Goal: Task Accomplishment & Management: Manage account settings

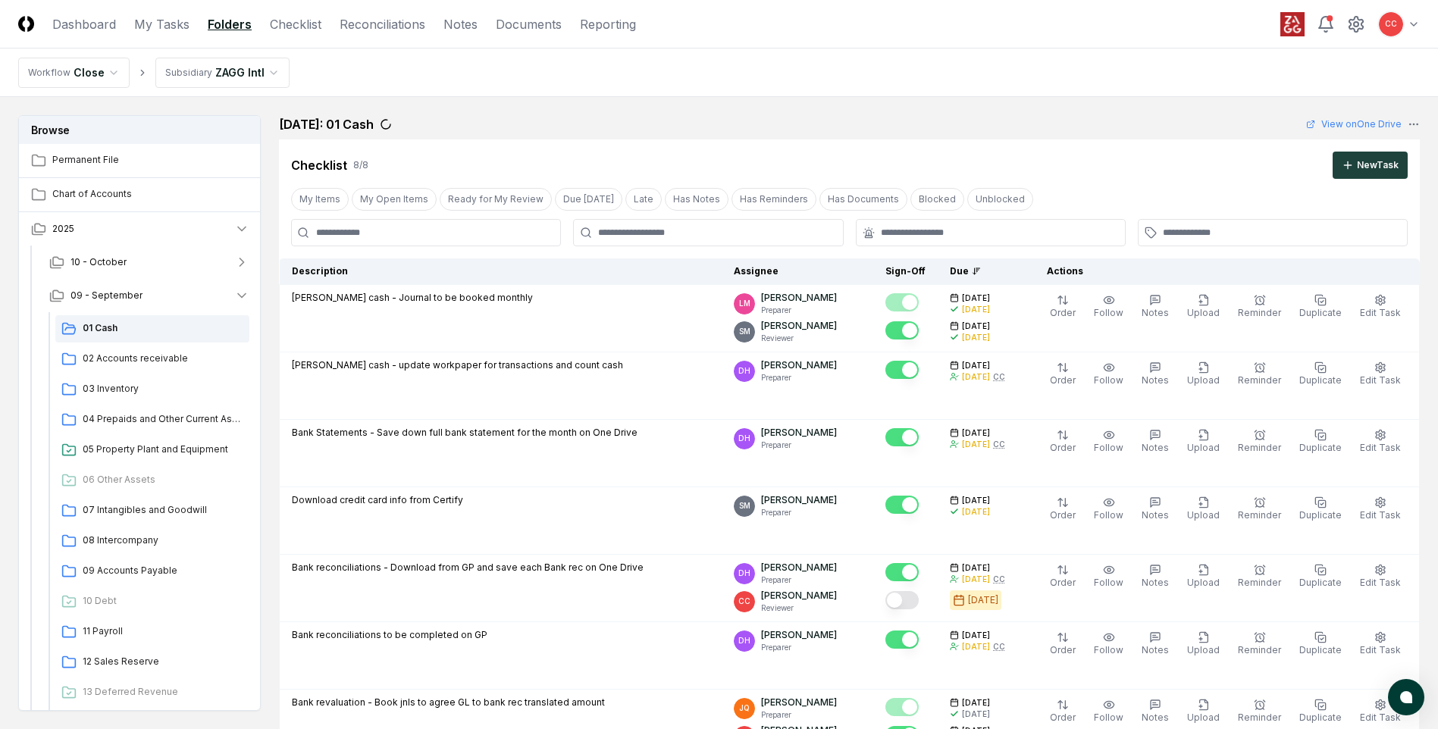
scroll to position [7, 0]
click at [359, 29] on link "Reconciliations" at bounding box center [383, 24] width 86 height 18
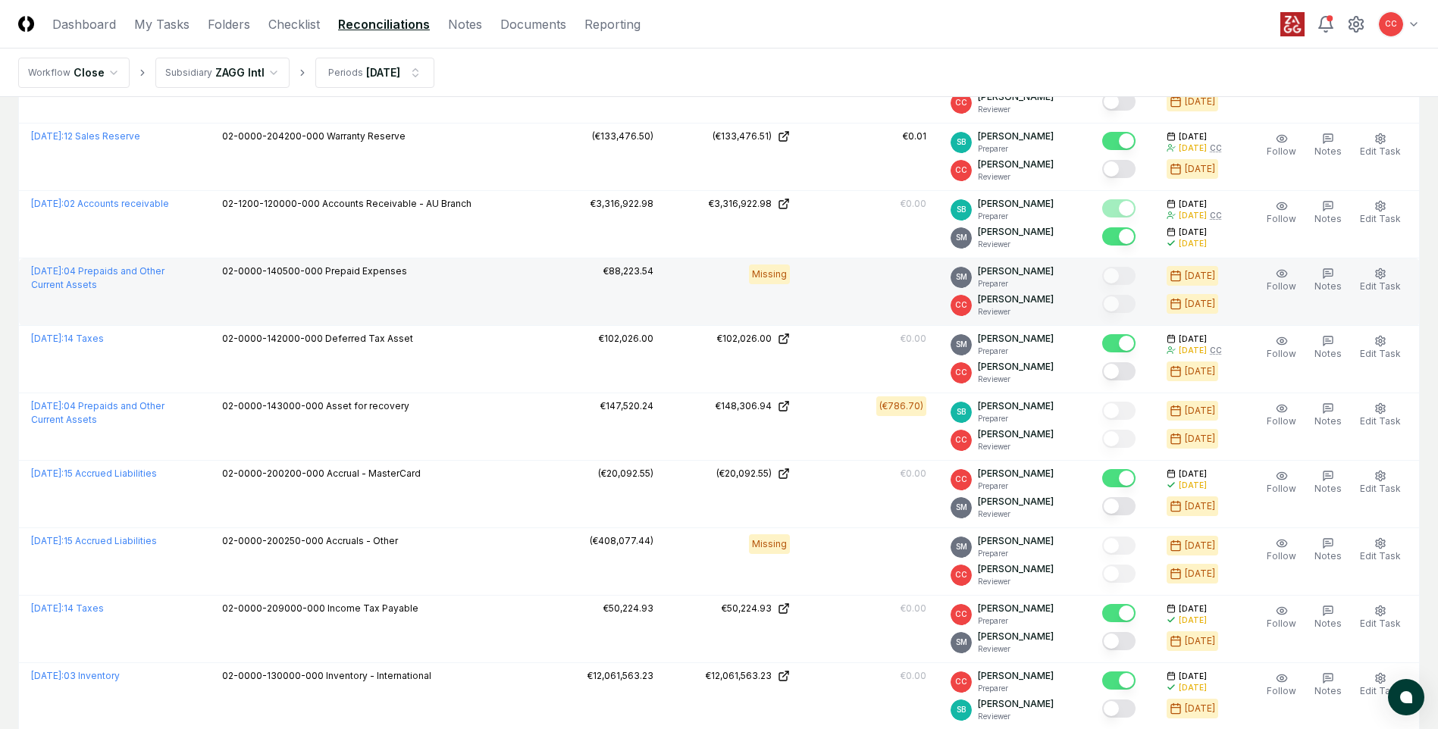
scroll to position [1516, 0]
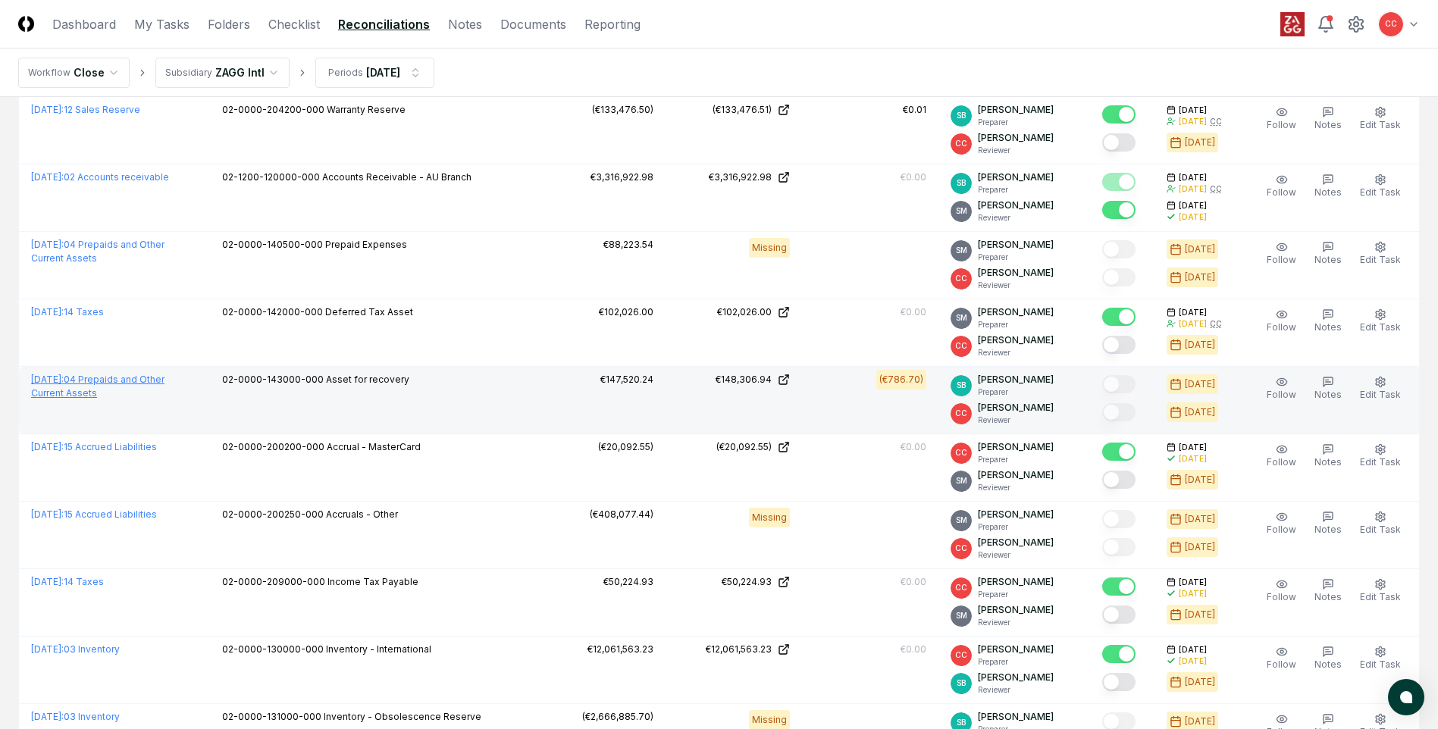
click at [165, 382] on link "[DATE] : 04 Prepaids and Other Current Assets" at bounding box center [97, 386] width 133 height 25
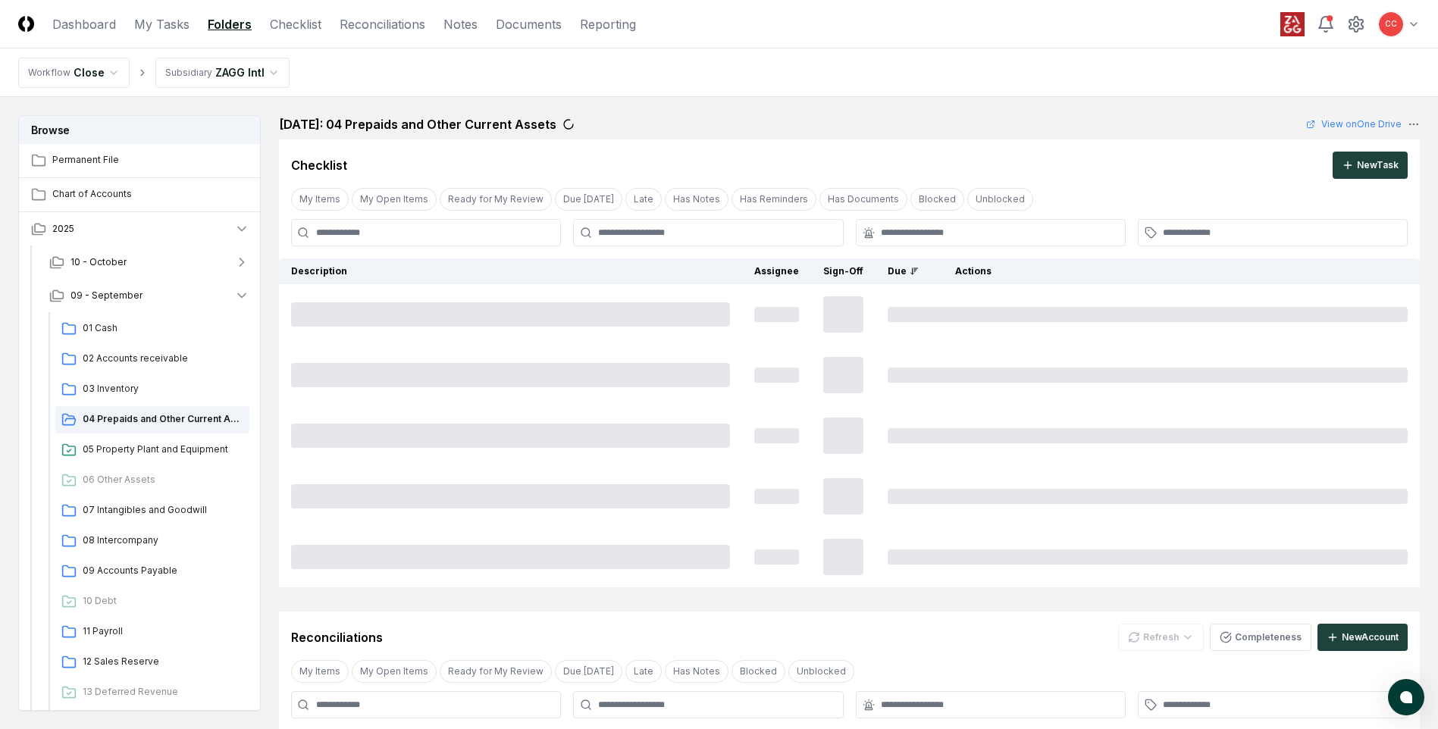
scroll to position [161, 0]
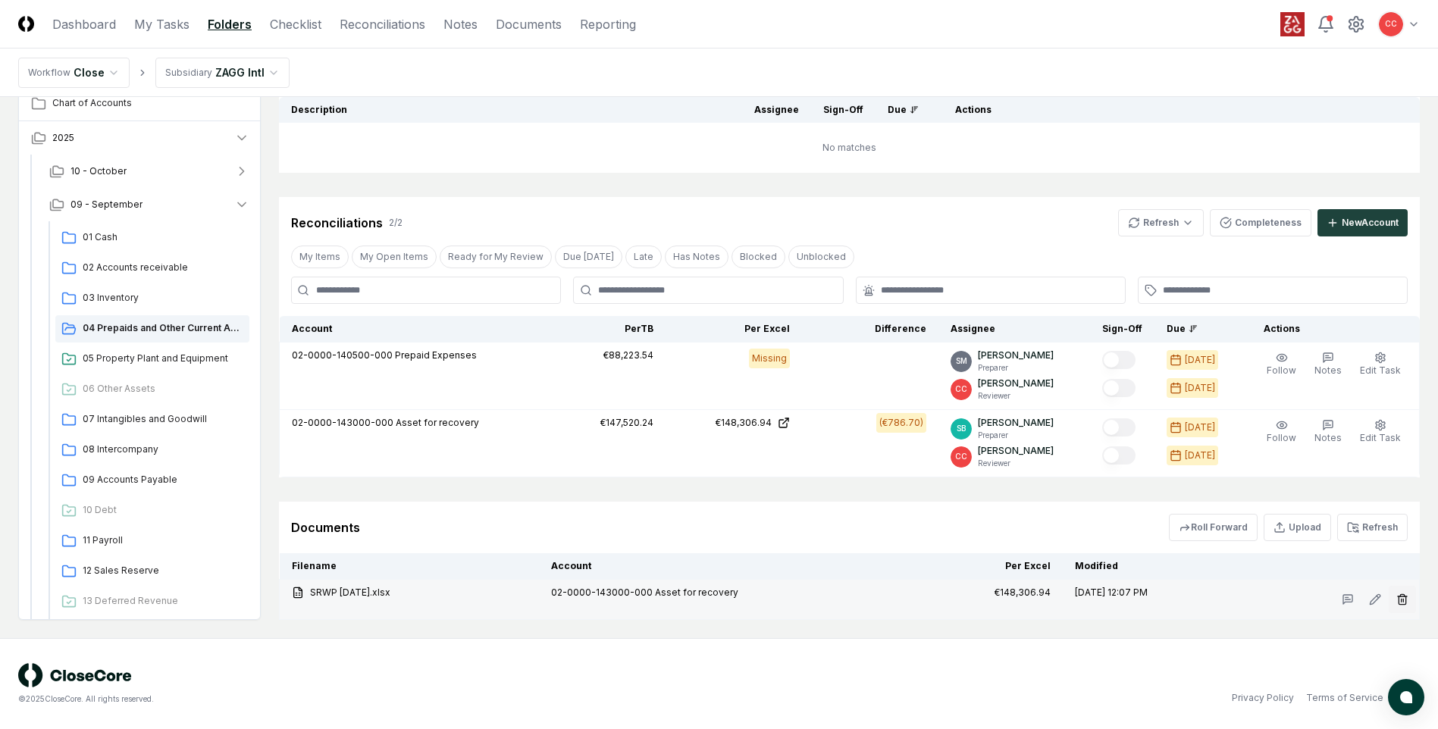
click at [1403, 595] on icon "button" at bounding box center [1402, 595] width 4 height 2
click at [1377, 687] on button "Delete" at bounding box center [1398, 685] width 55 height 30
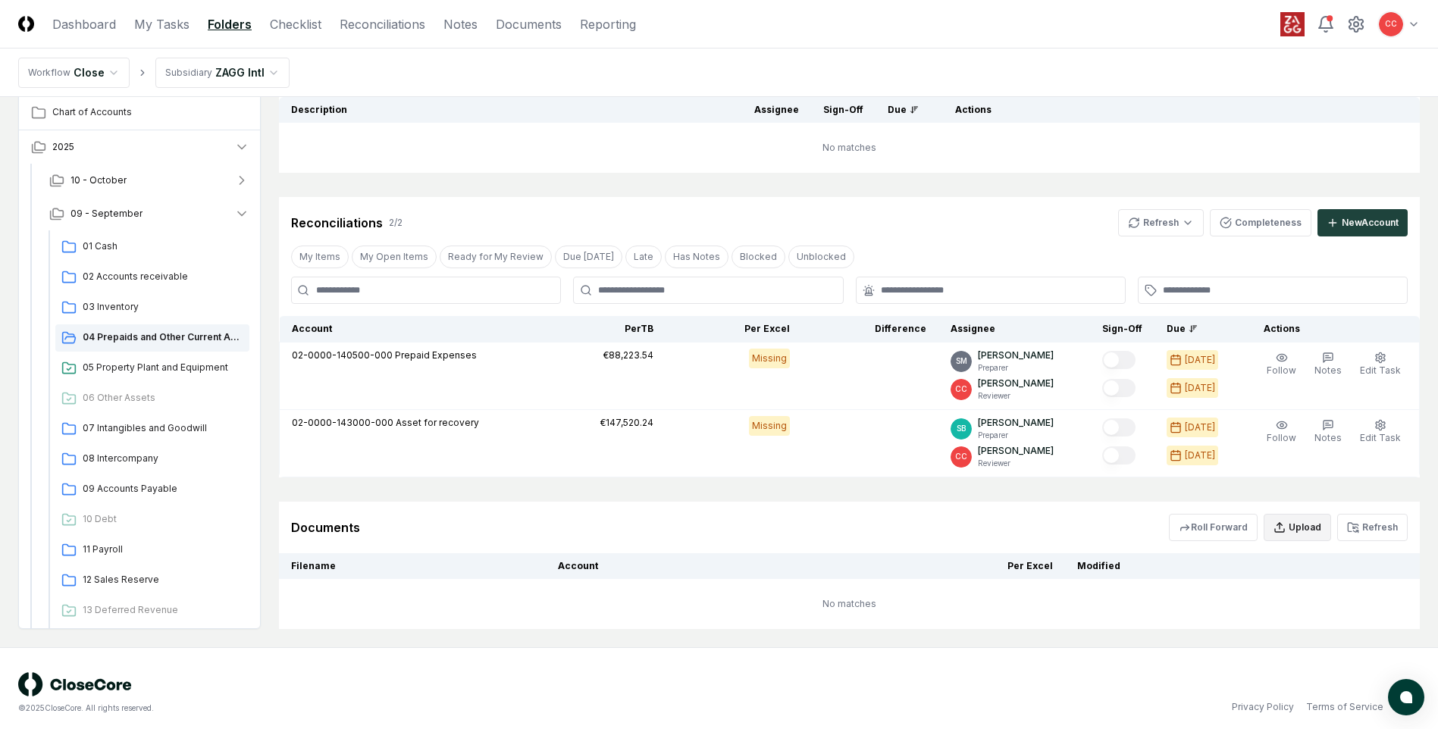
click at [1295, 534] on button "Upload" at bounding box center [1297, 527] width 67 height 27
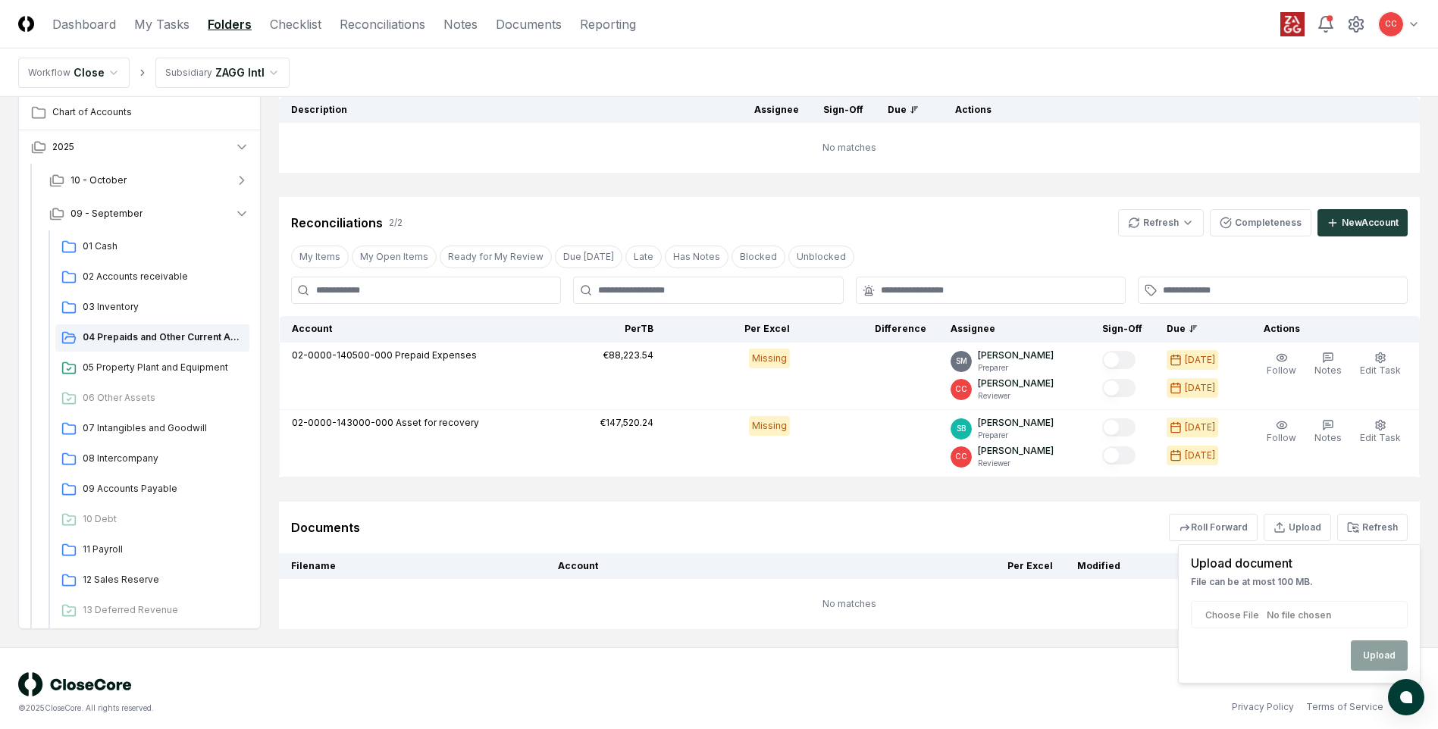
click at [1285, 610] on input "file" at bounding box center [1299, 614] width 217 height 27
type input "**********"
click at [1381, 654] on button "Upload" at bounding box center [1379, 656] width 57 height 30
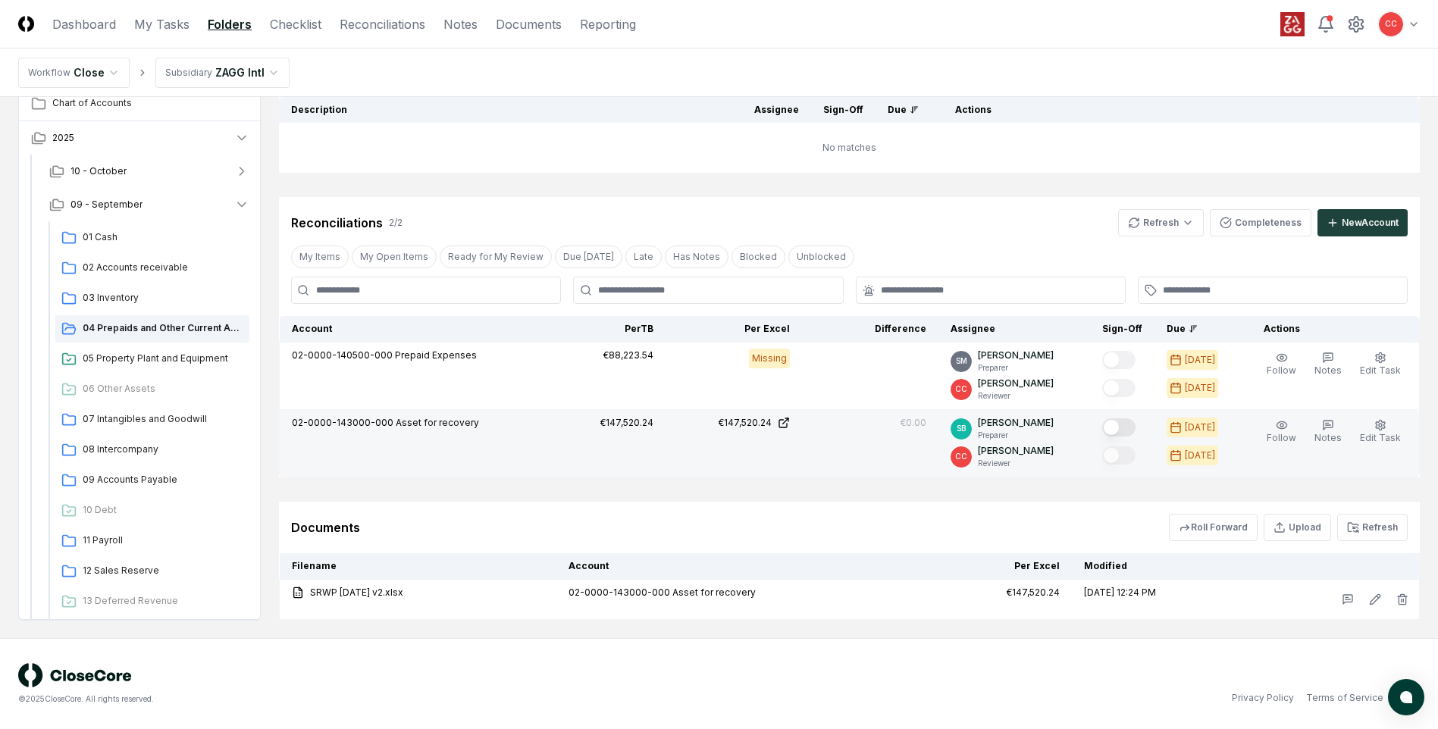
click at [1114, 430] on button "Mark complete" at bounding box center [1118, 427] width 33 height 18
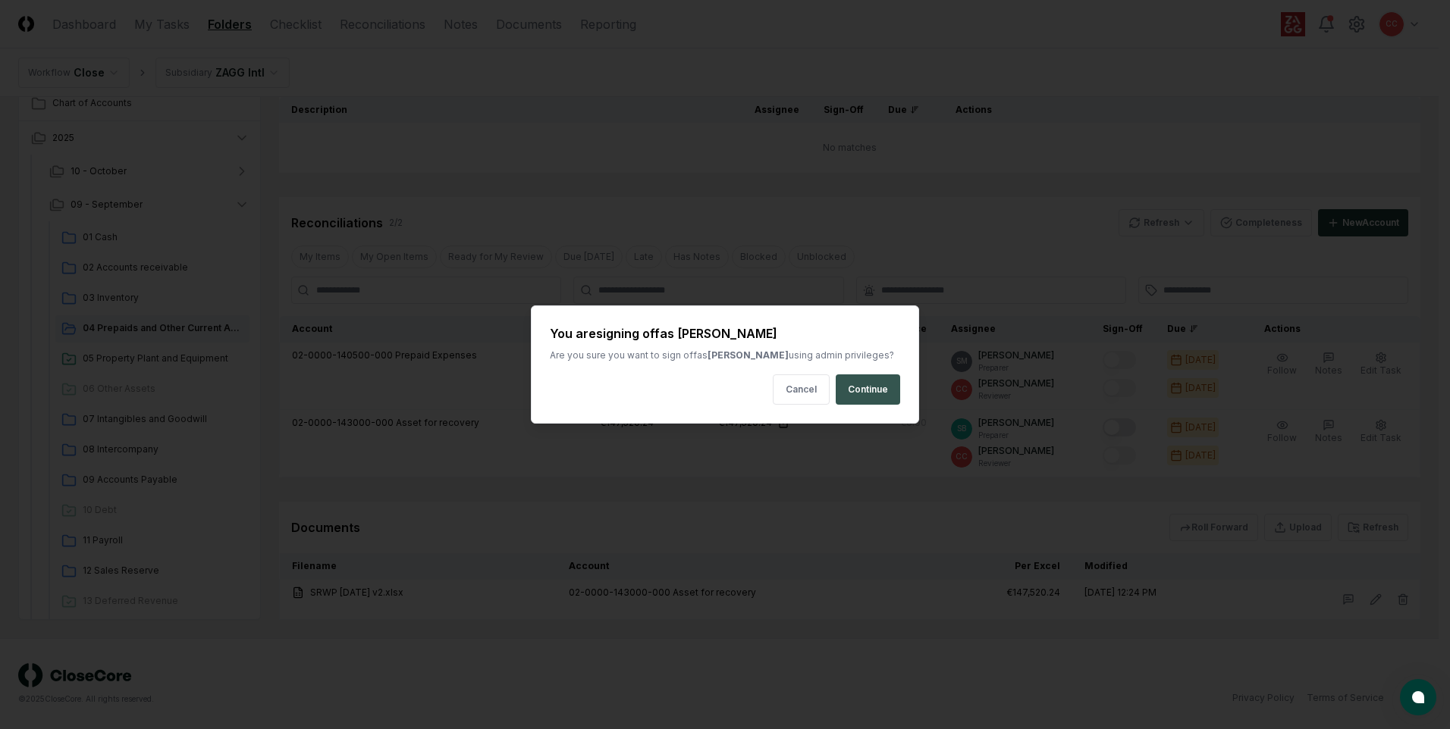
click at [872, 403] on button "Continue" at bounding box center [867, 390] width 64 height 30
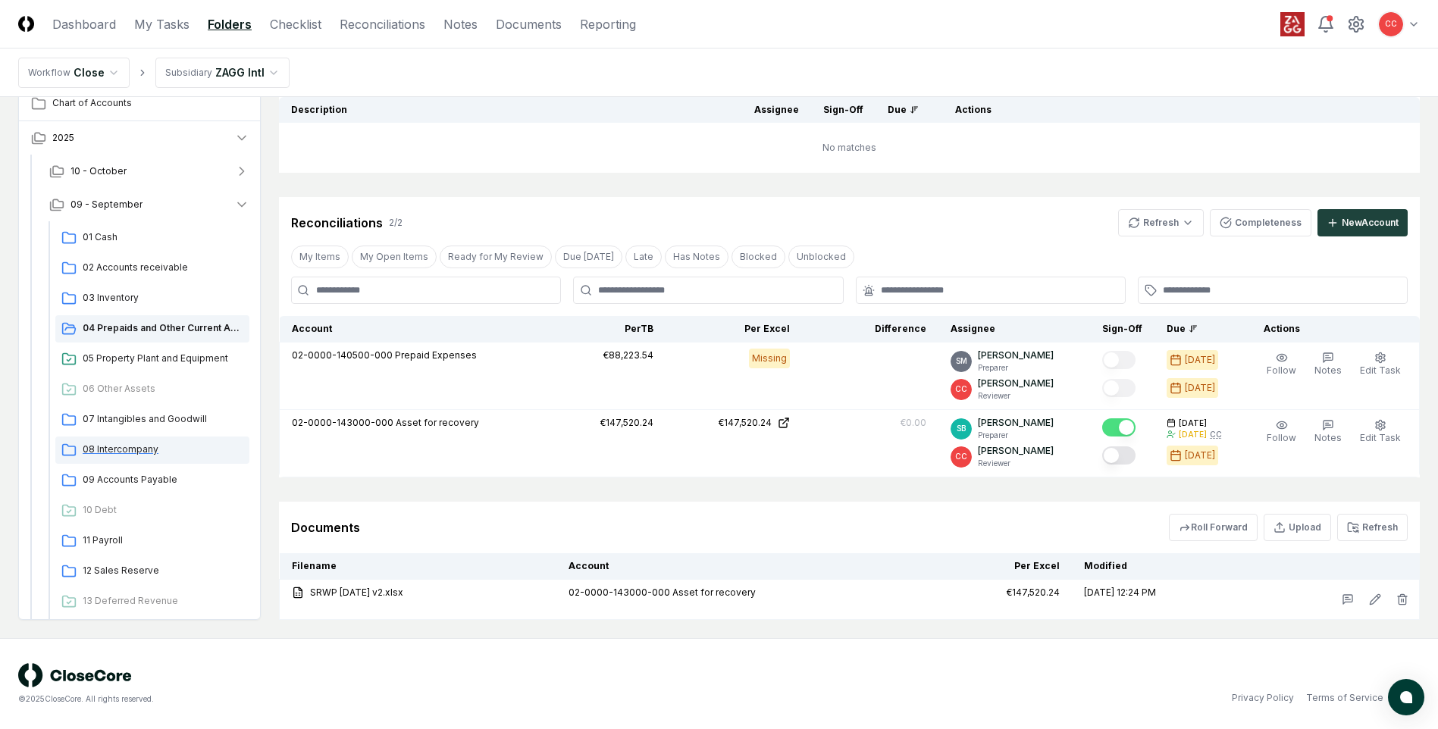
click at [143, 448] on span "08 Intercompany" at bounding box center [163, 450] width 161 height 14
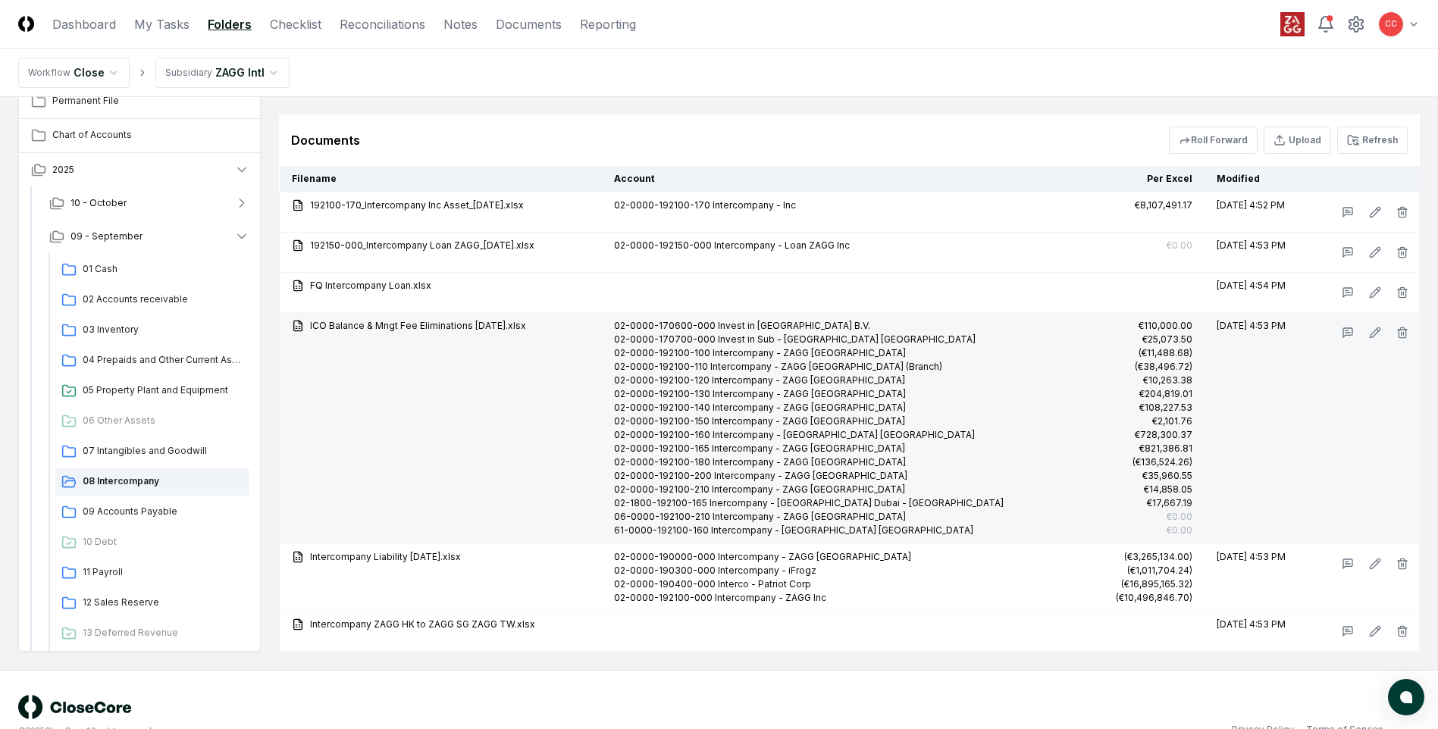
scroll to position [1971, 0]
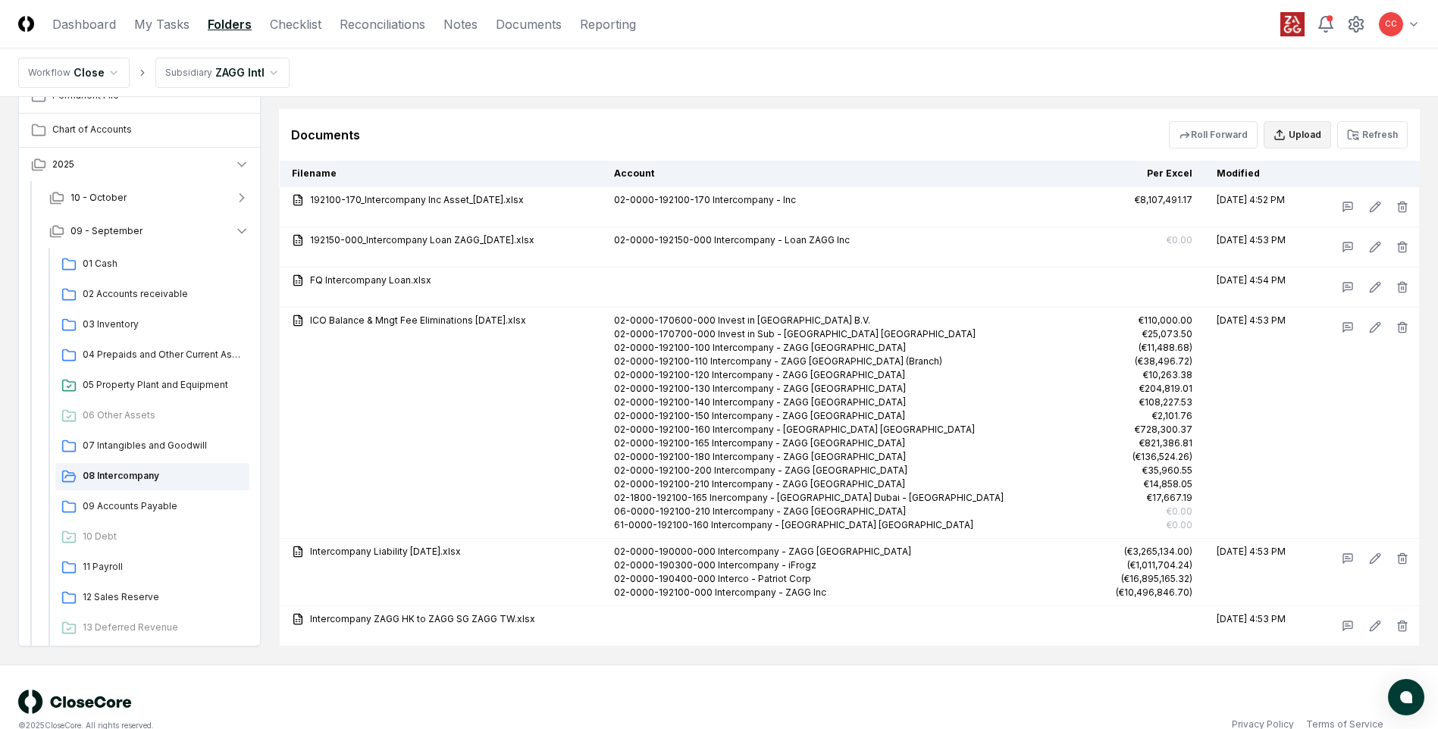
click at [1305, 136] on button "Upload" at bounding box center [1297, 134] width 67 height 27
click at [1380, 263] on div "Upload" at bounding box center [1299, 263] width 217 height 30
click at [1287, 224] on input "file" at bounding box center [1299, 221] width 217 height 27
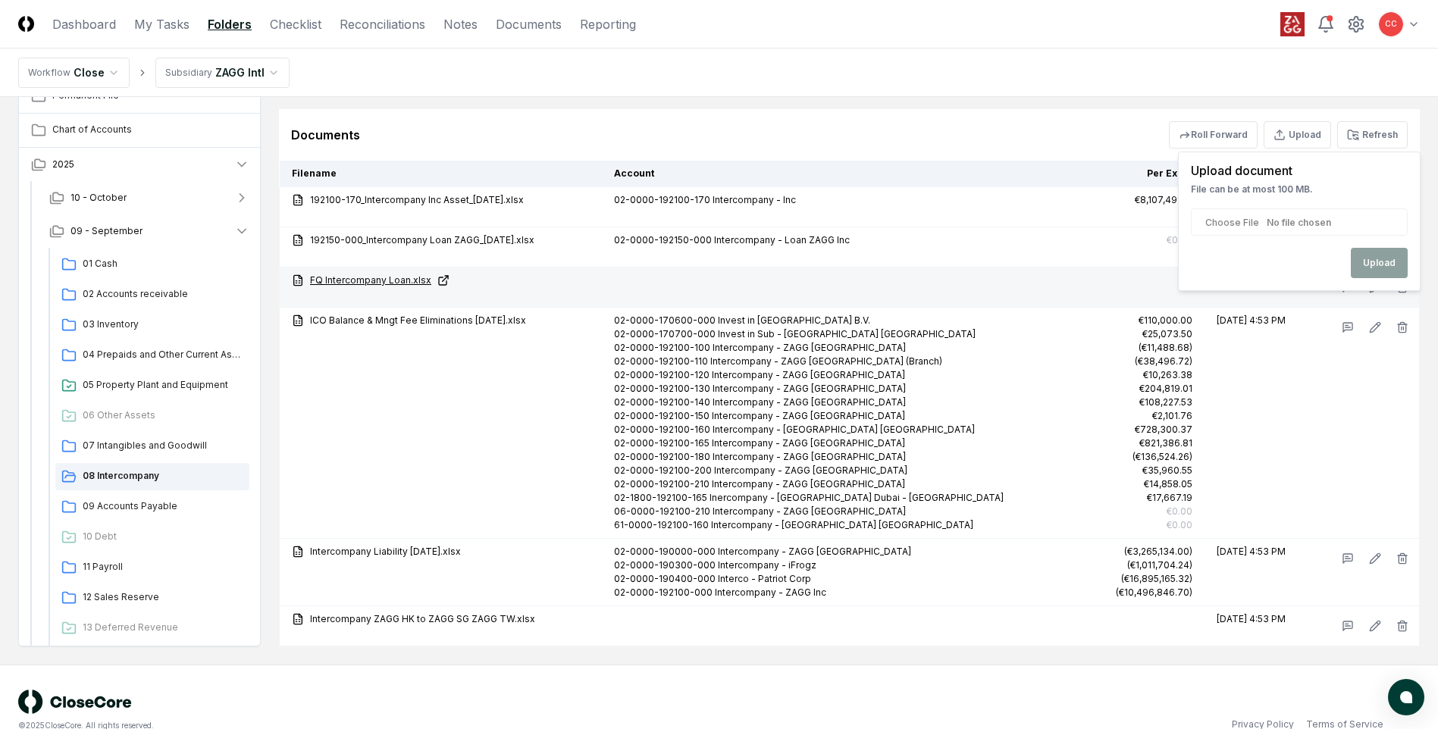
type input "**********"
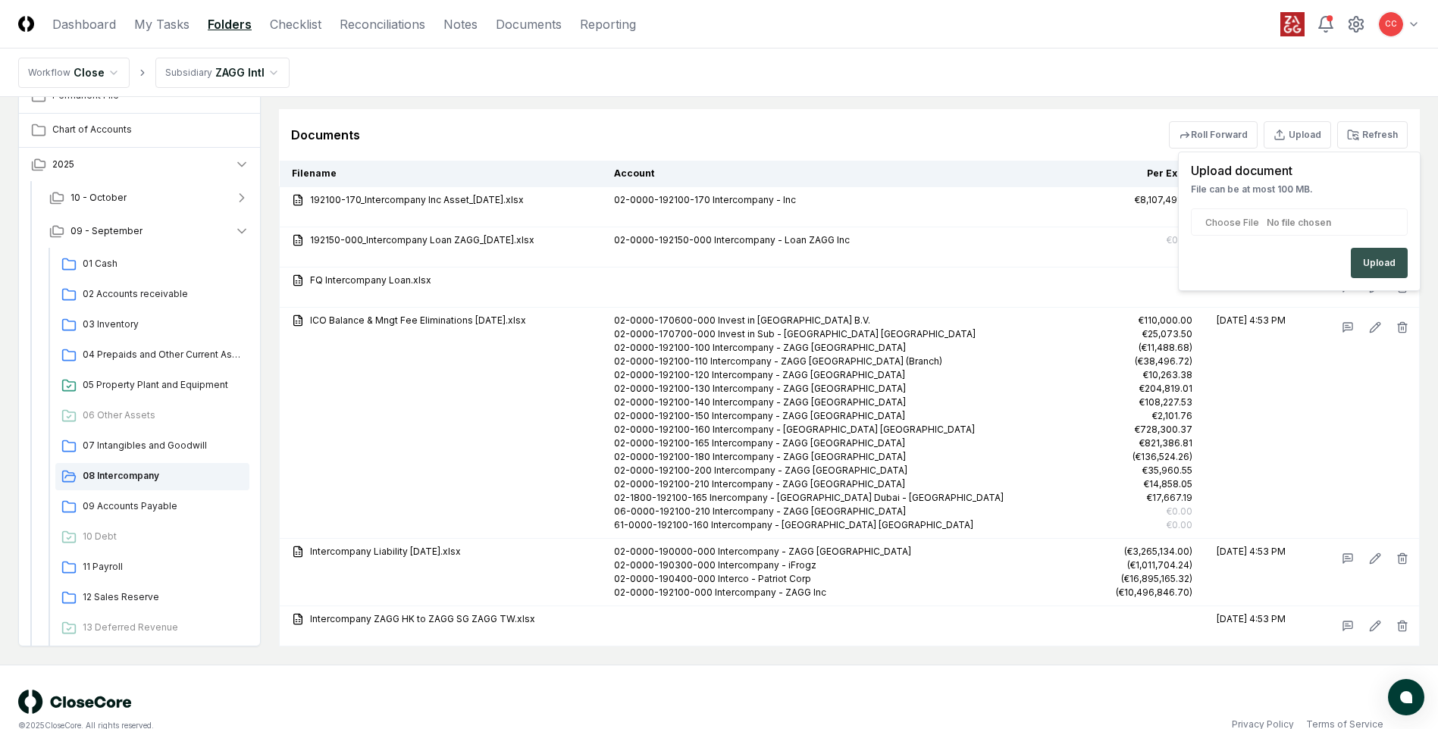
click at [1391, 267] on button "Upload" at bounding box center [1379, 263] width 57 height 30
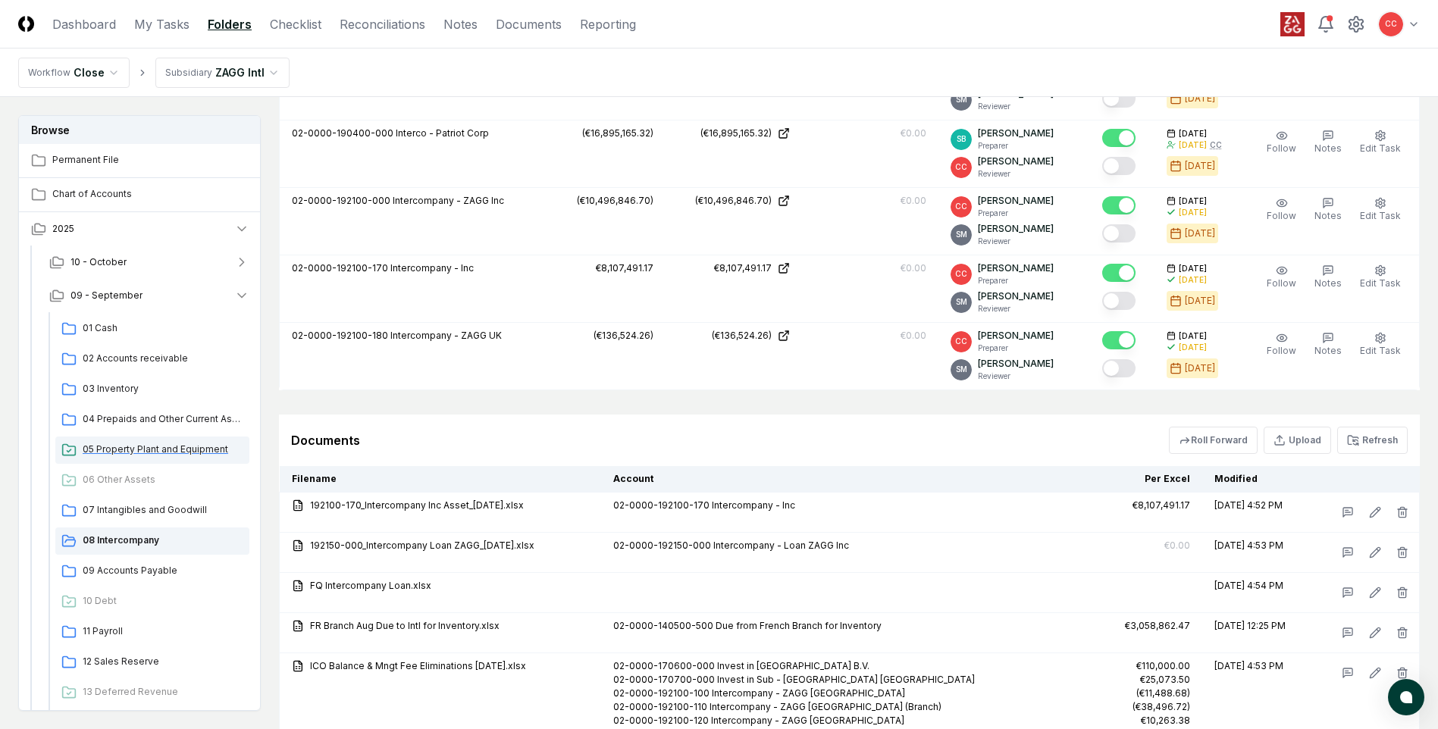
scroll to position [1592, 0]
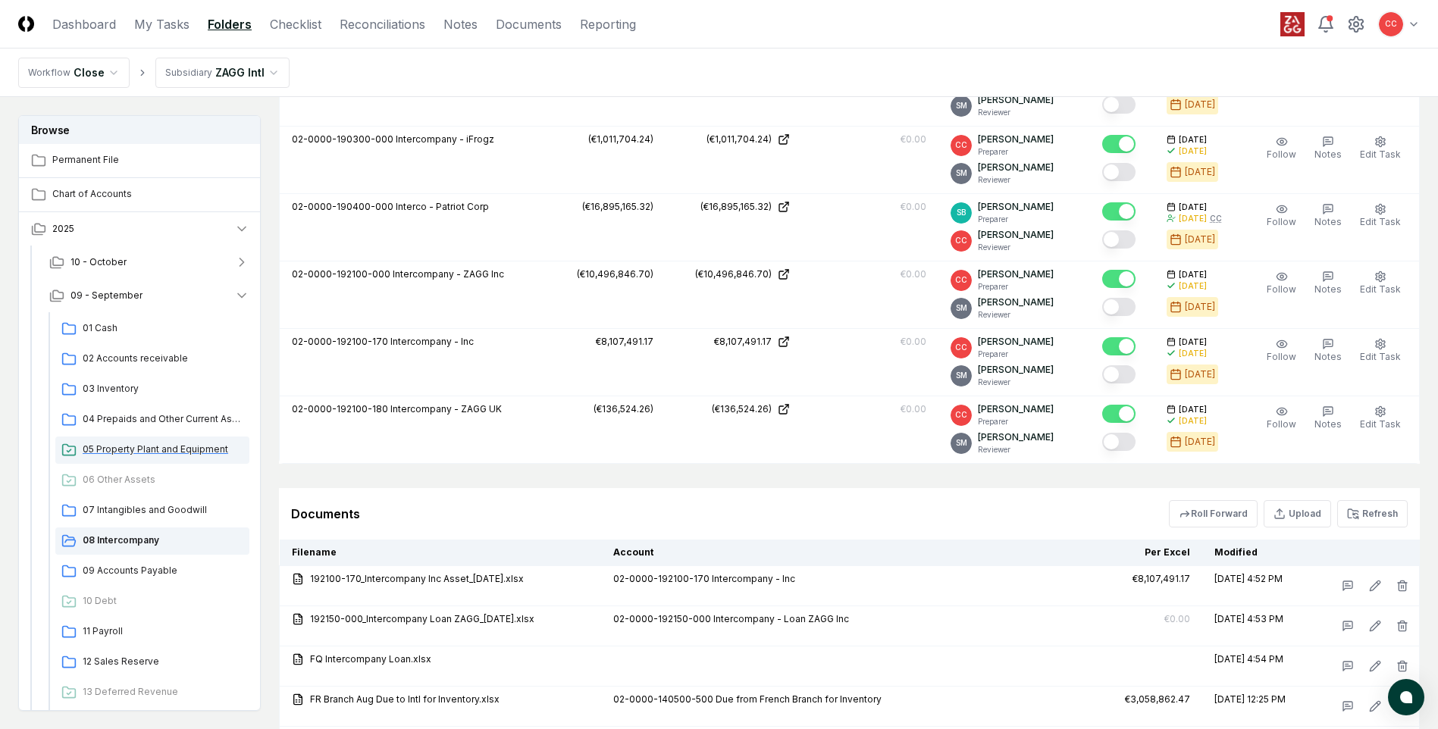
click at [139, 449] on span "05 Property Plant and Equipment" at bounding box center [163, 450] width 161 height 14
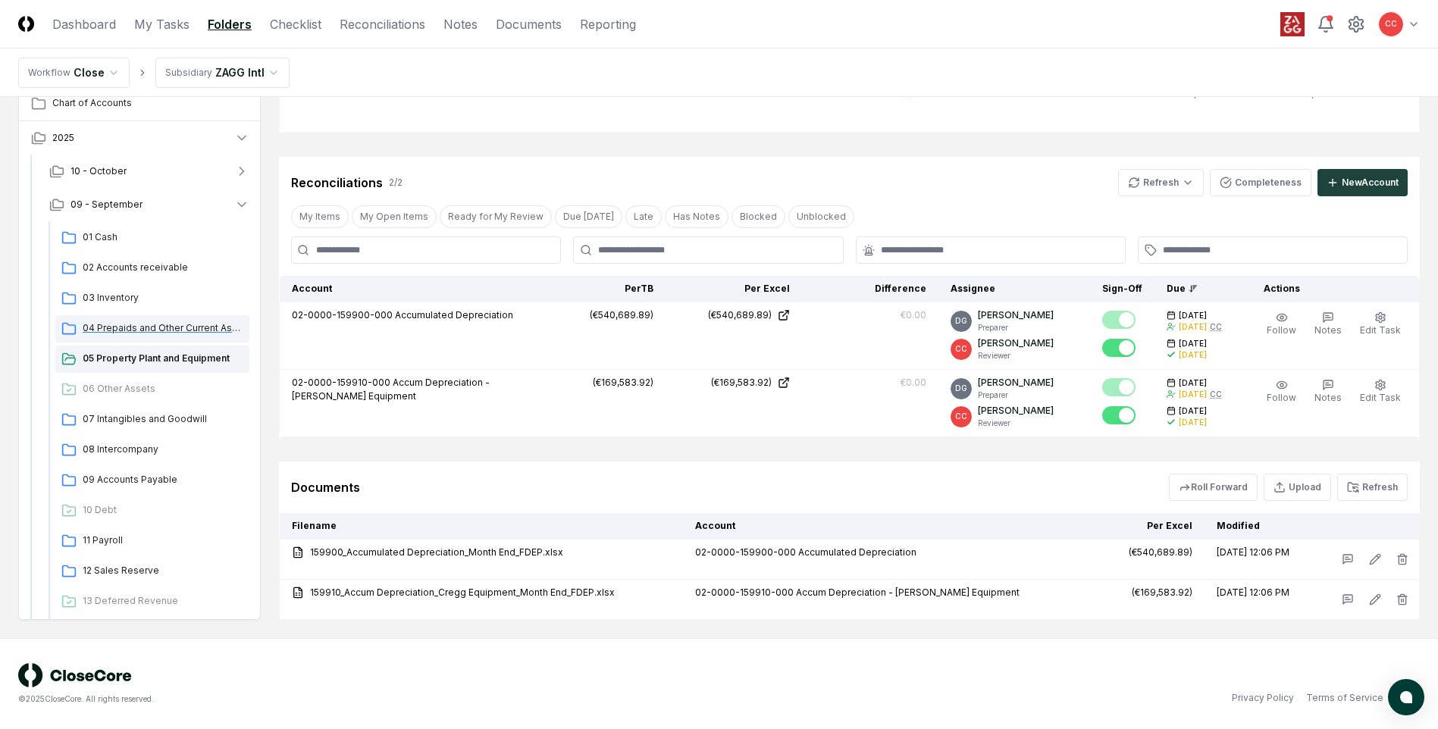
click at [143, 332] on span "04 Prepaids and Other Current Assets" at bounding box center [163, 328] width 161 height 14
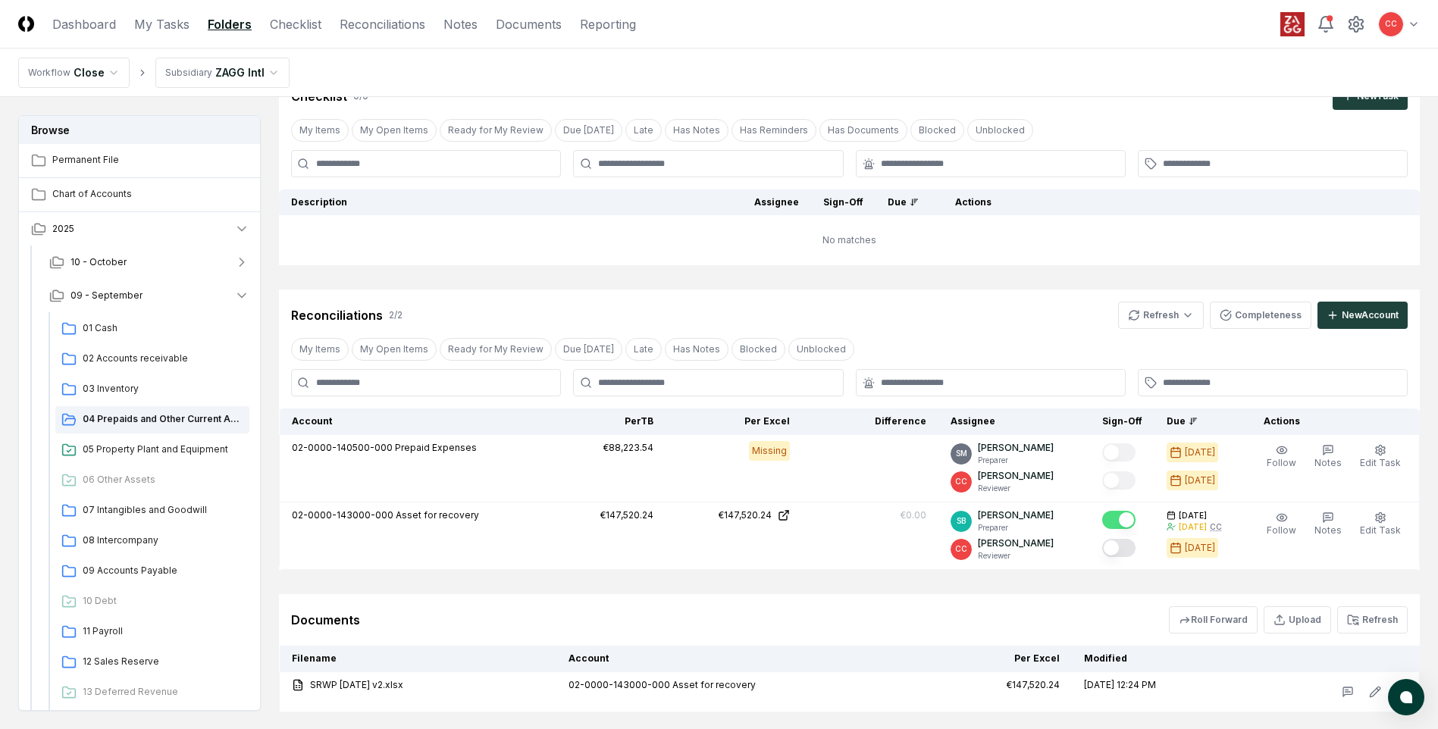
scroll to position [161, 0]
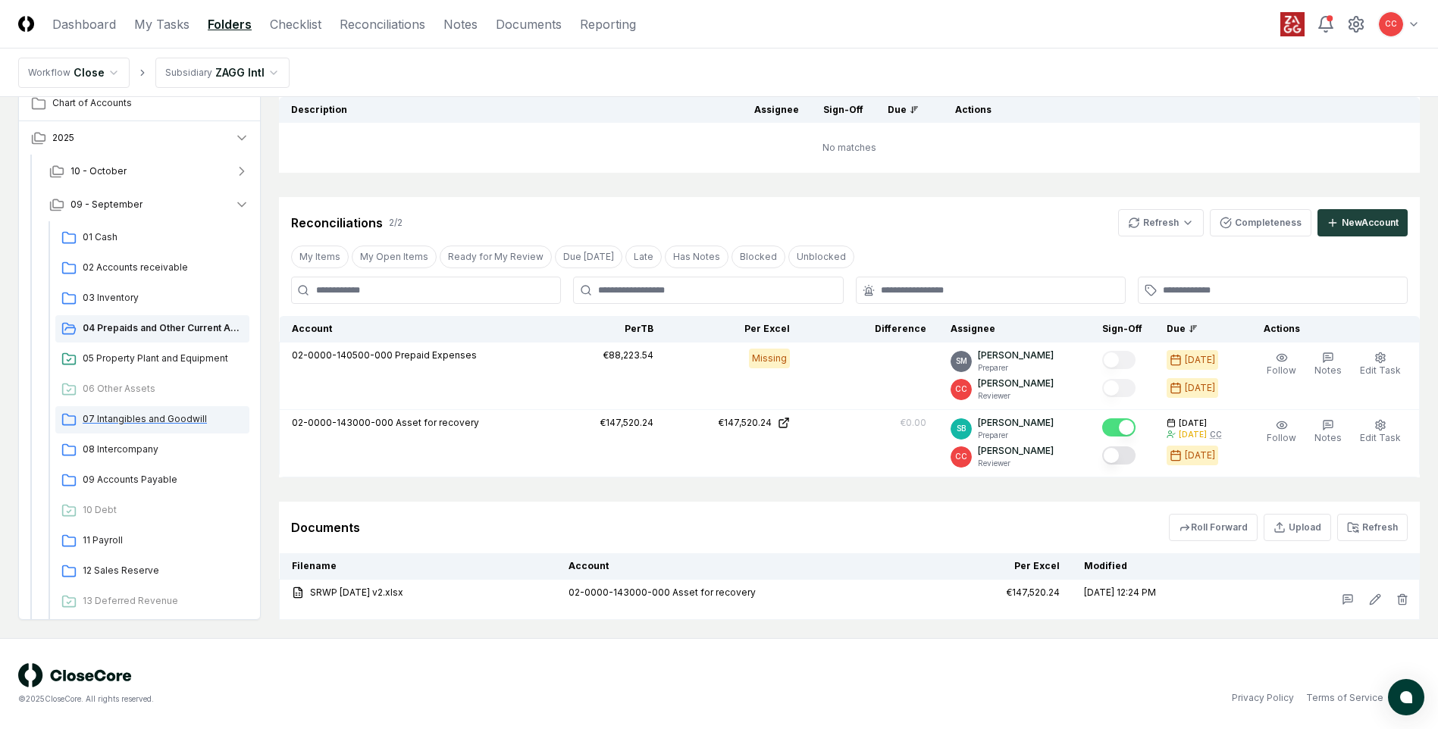
click at [156, 425] on span "07 Intangibles and Goodwill" at bounding box center [163, 419] width 161 height 14
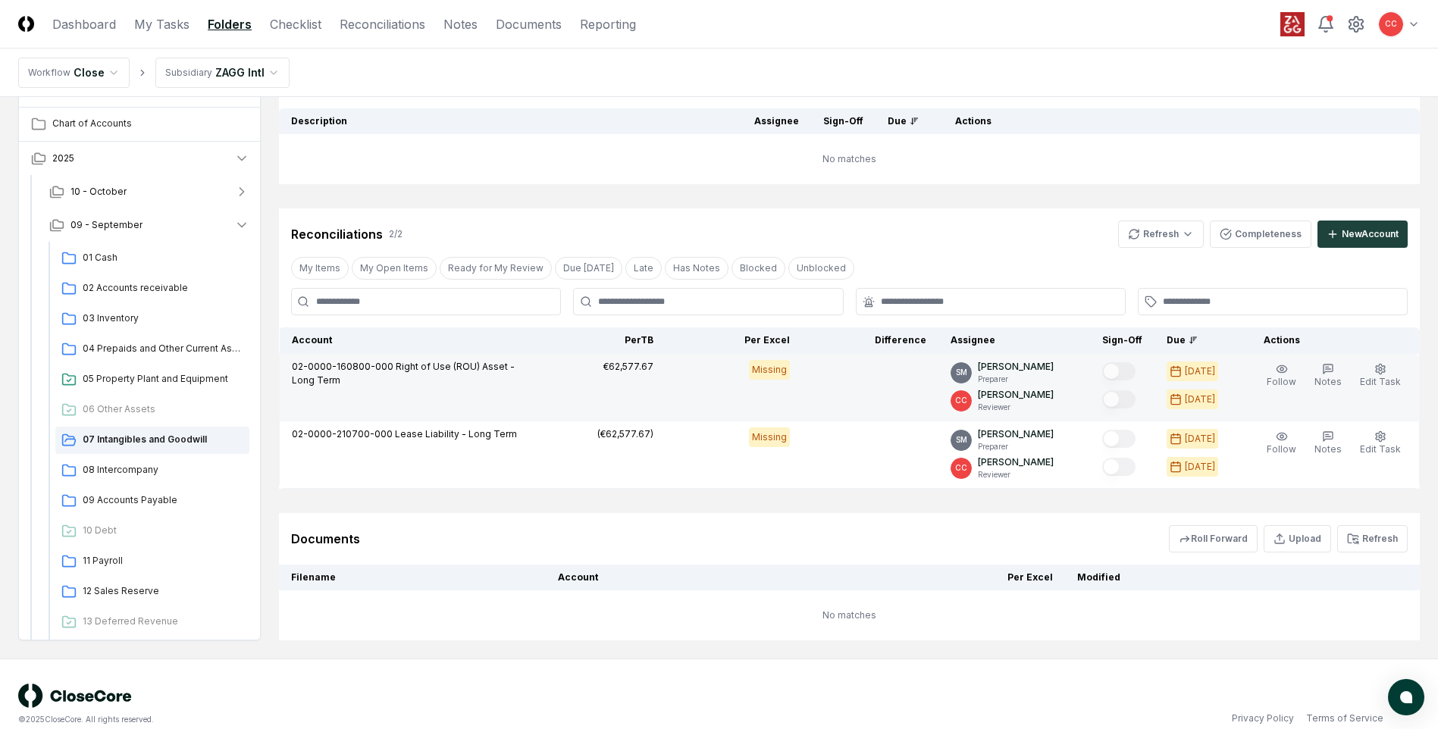
scroll to position [171, 0]
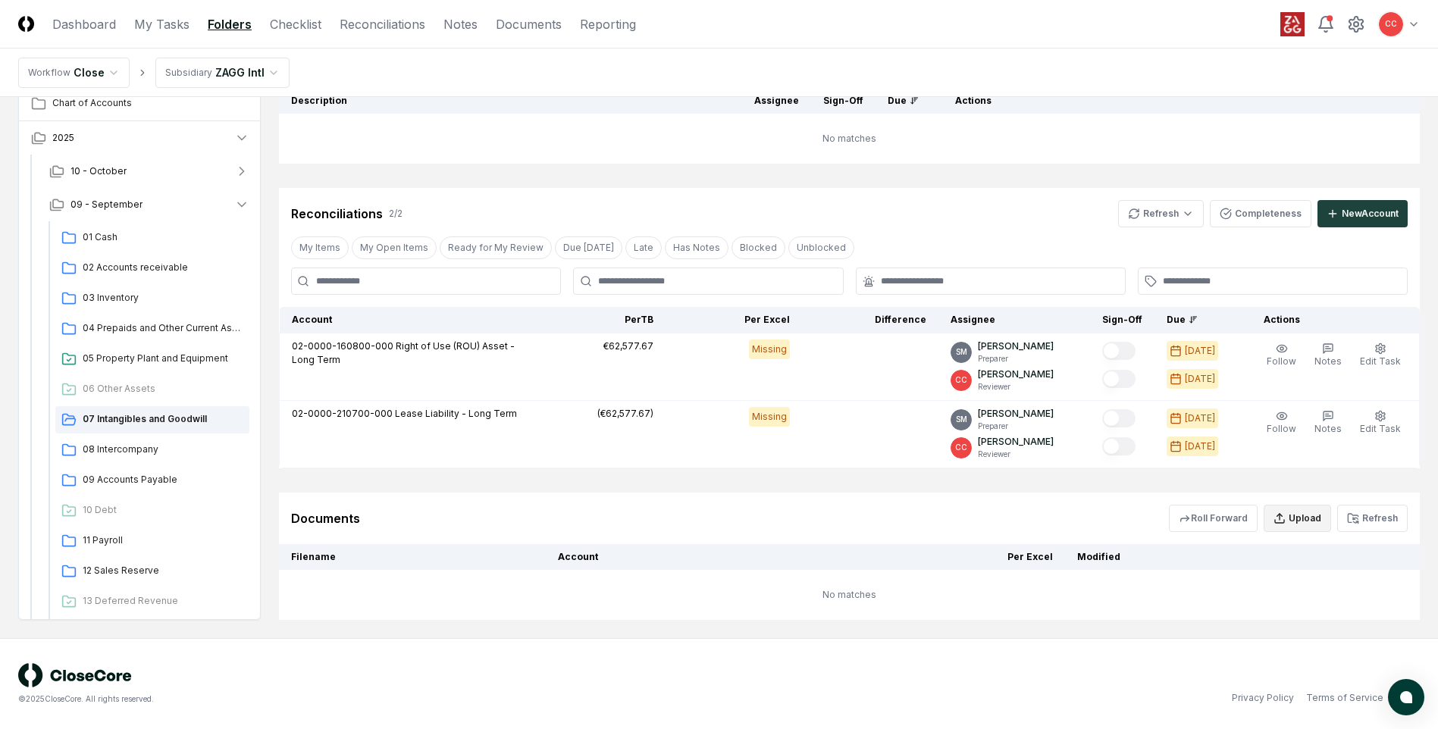
click at [1313, 524] on button "Upload" at bounding box center [1297, 518] width 67 height 27
click at [1288, 603] on input "file" at bounding box center [1299, 605] width 217 height 27
type input "**********"
click at [1390, 641] on button "Upload" at bounding box center [1379, 647] width 57 height 30
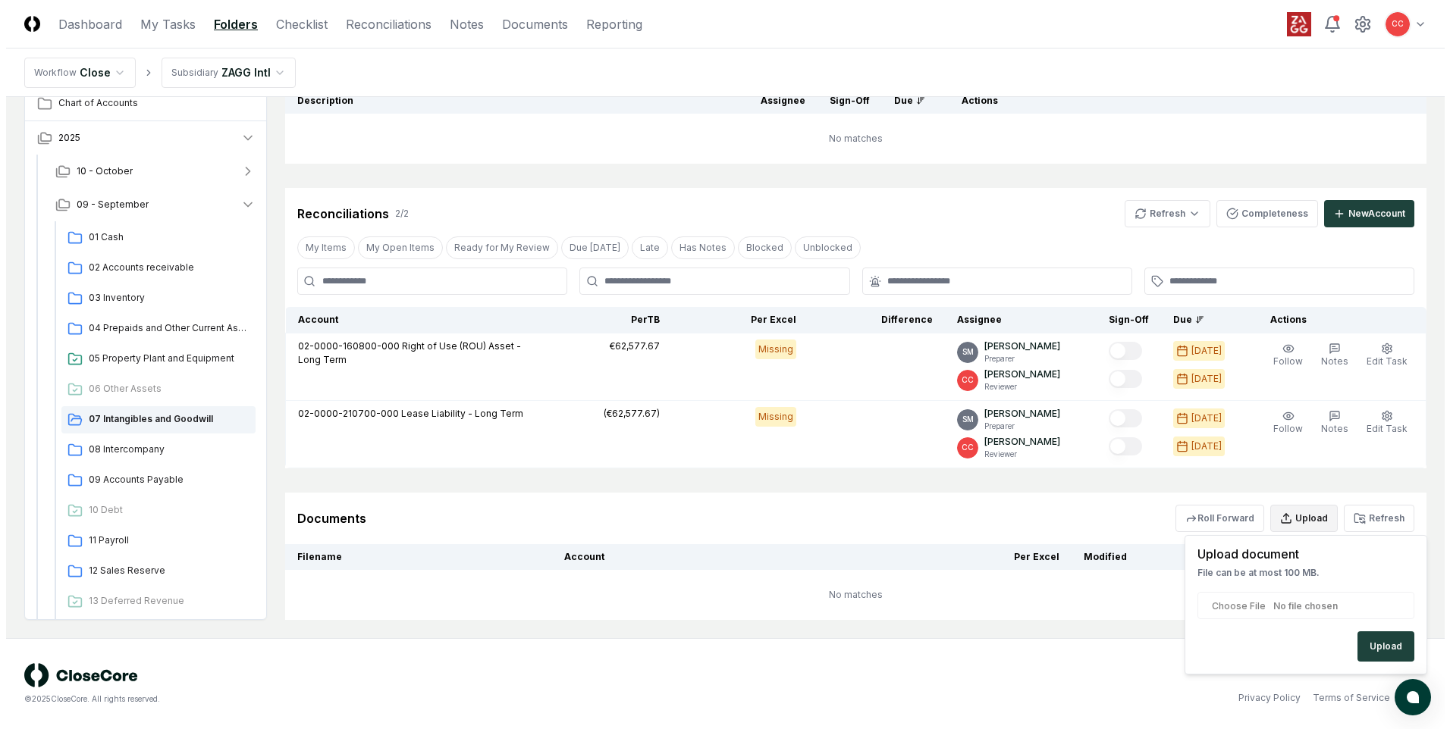
scroll to position [161, 0]
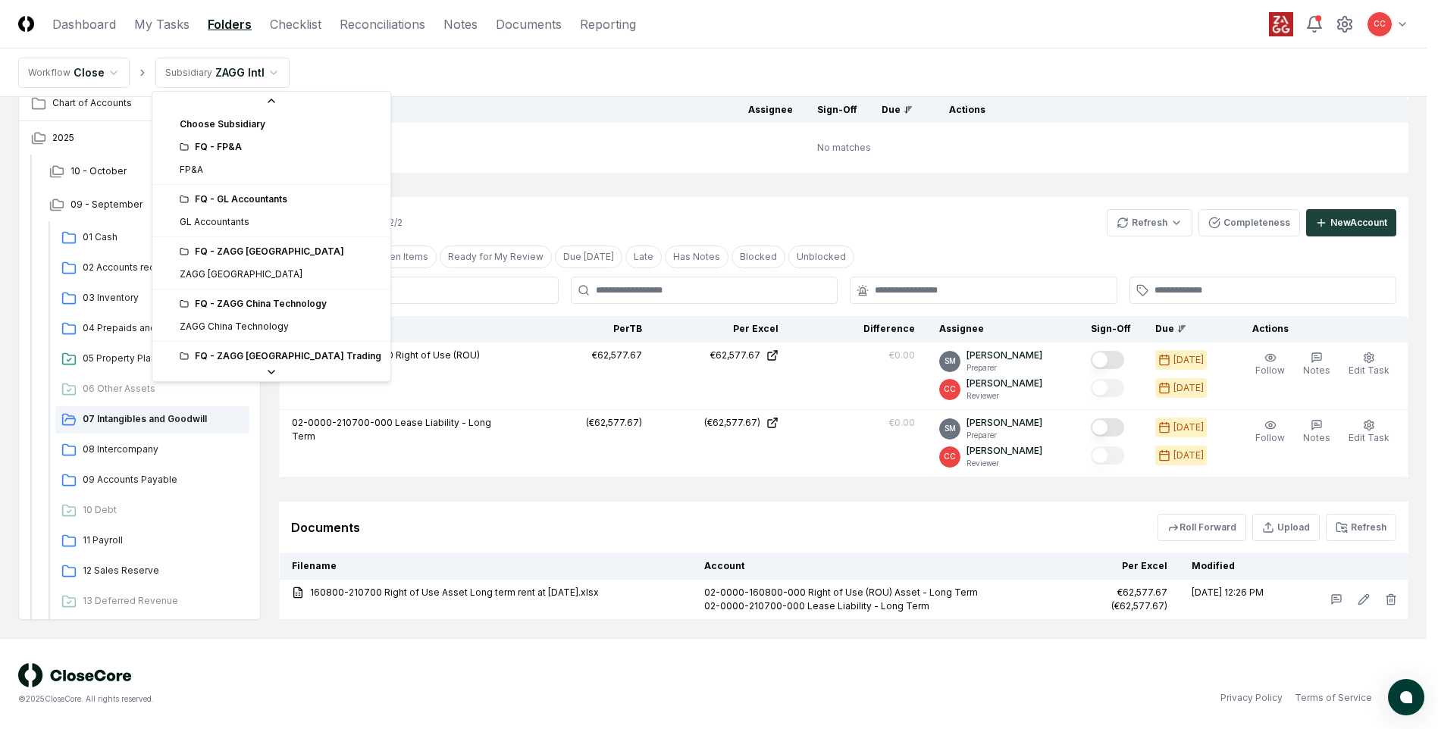
click at [249, 73] on html "CloseCore Dashboard My Tasks Folders Checklist Reconciliations Notes Documents …" at bounding box center [719, 284] width 1438 height 891
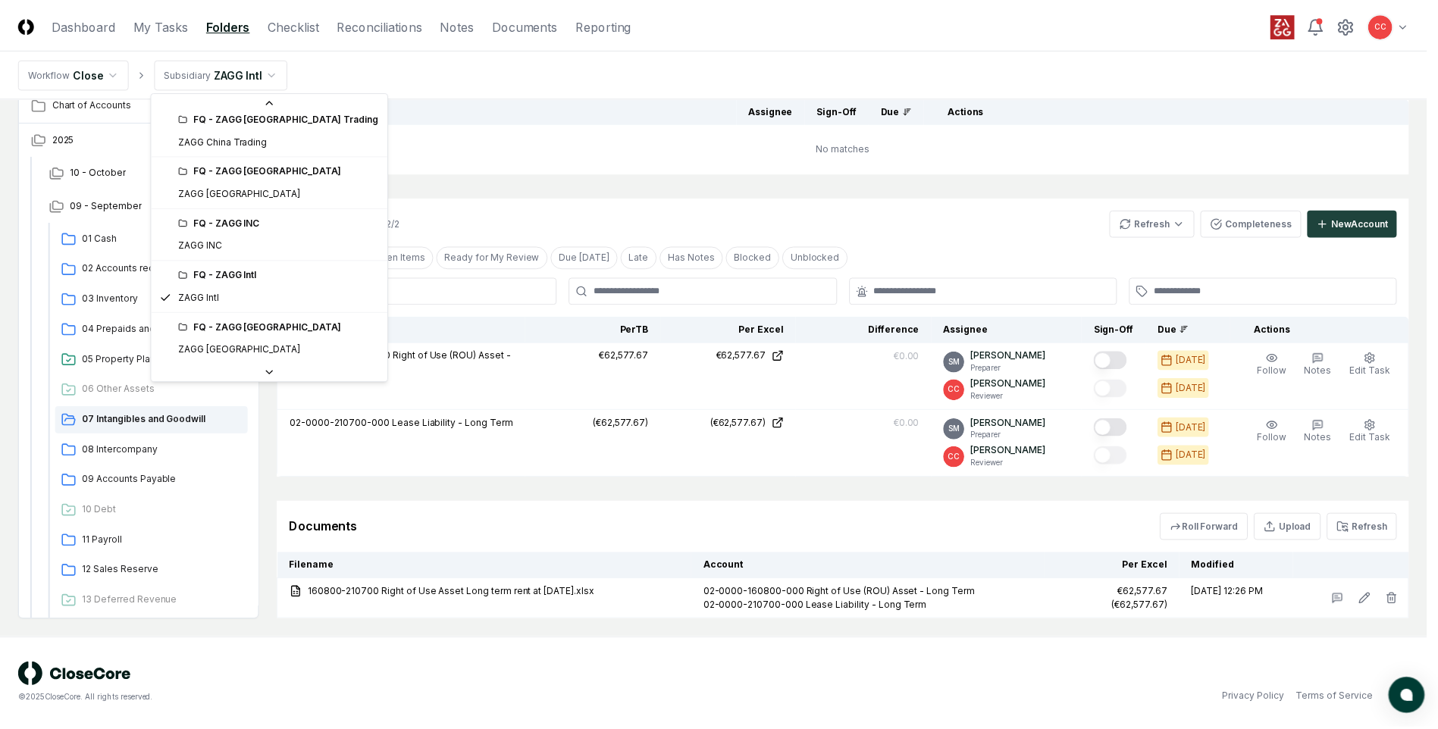
scroll to position [260, 0]
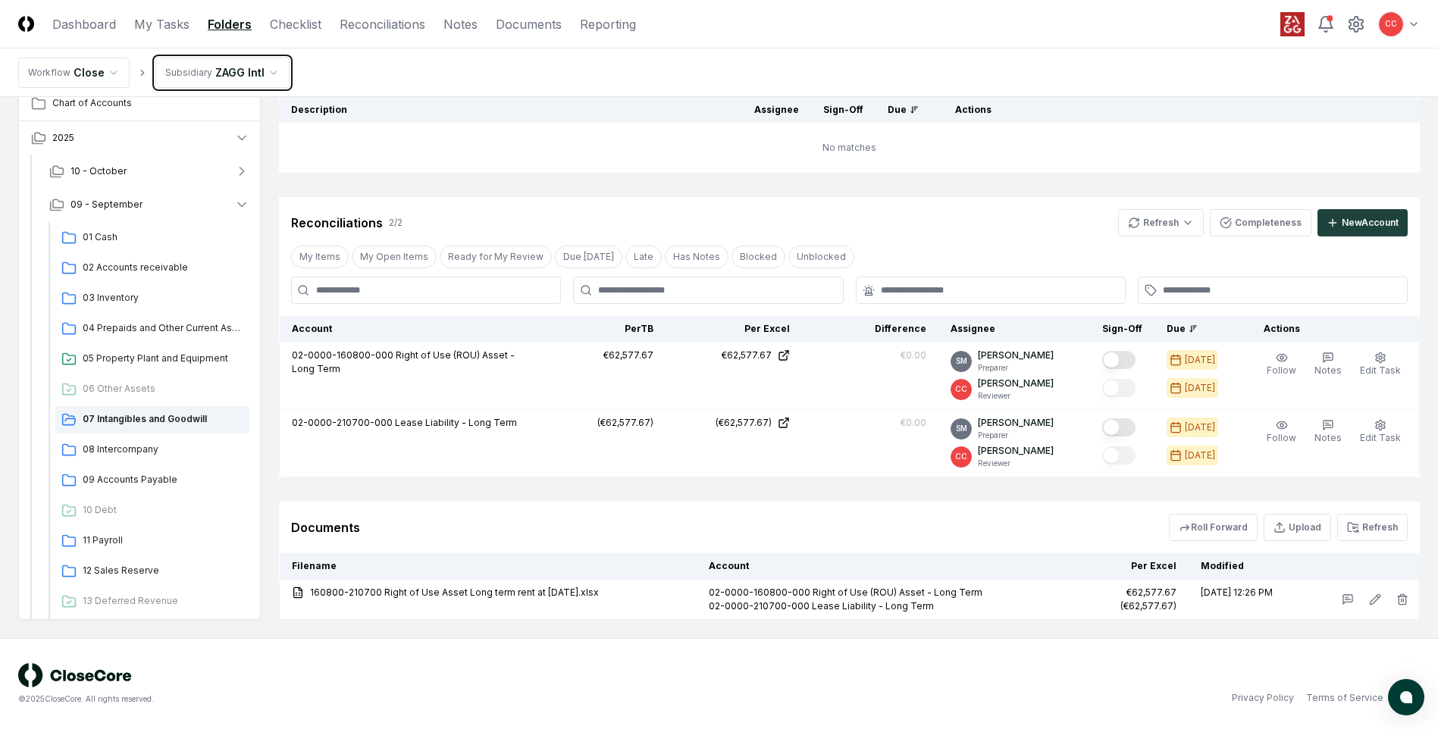
click at [428, 162] on html "CloseCore Dashboard My Tasks Folders Checklist Reconciliations Notes Documents …" at bounding box center [719, 284] width 1438 height 891
click at [384, 30] on link "Reconciliations" at bounding box center [383, 24] width 86 height 18
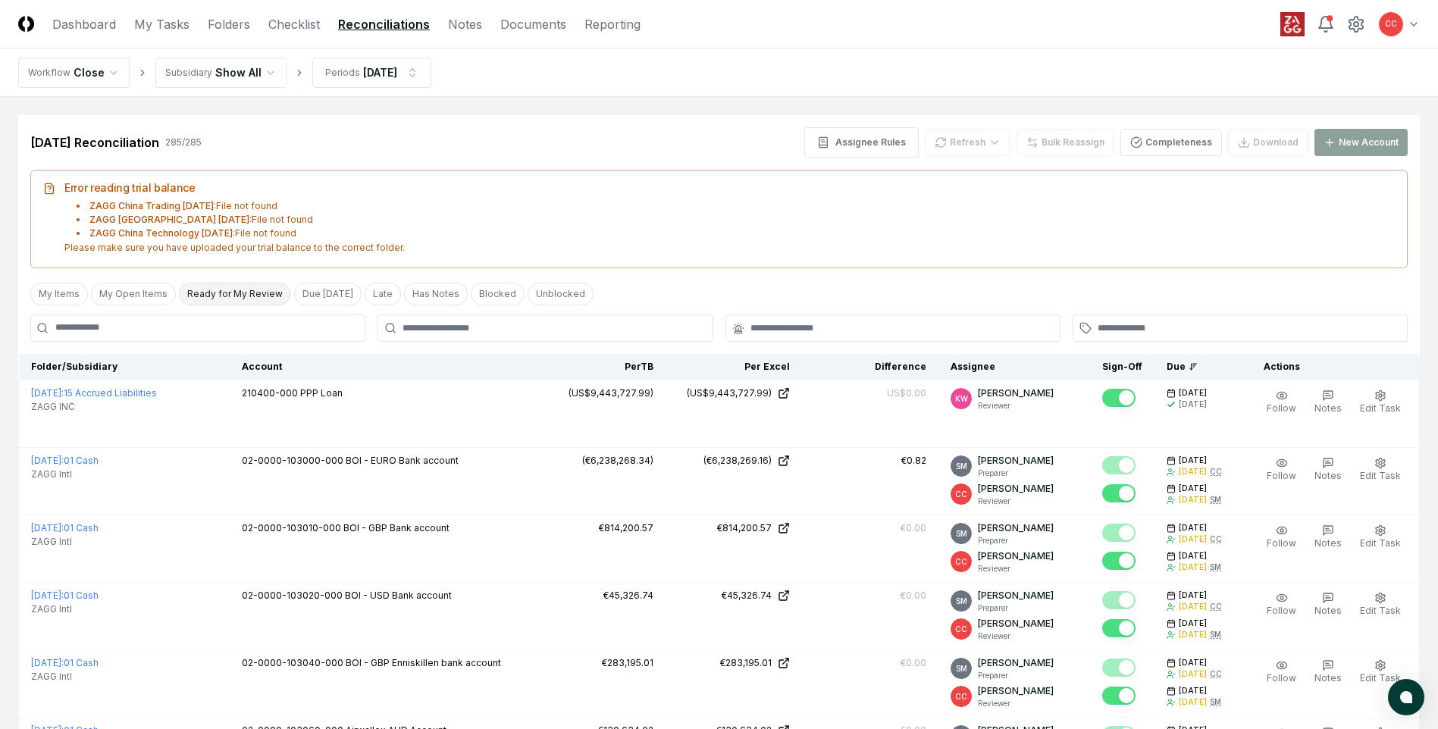
click at [230, 297] on button "Ready for My Review" at bounding box center [235, 294] width 112 height 23
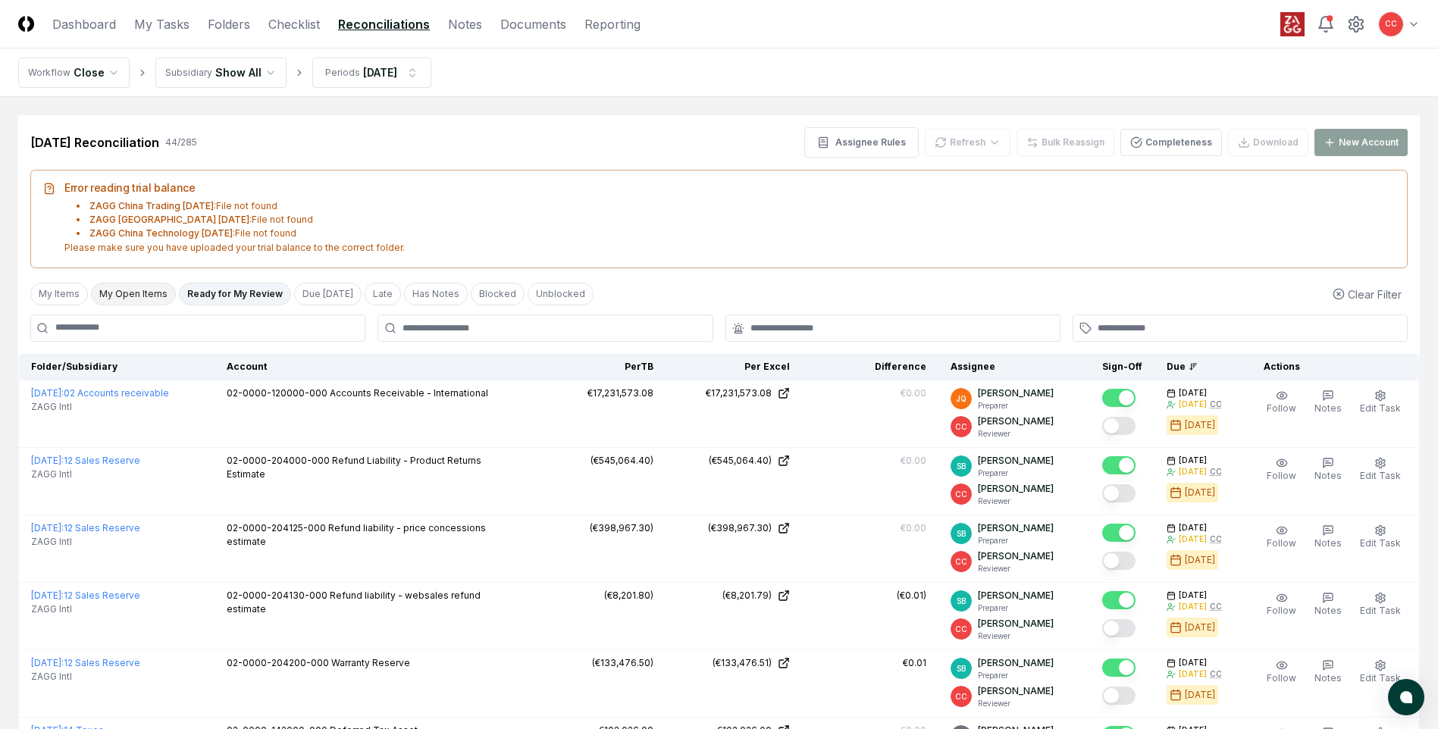
click at [152, 293] on button "My Open Items" at bounding box center [133, 294] width 85 height 23
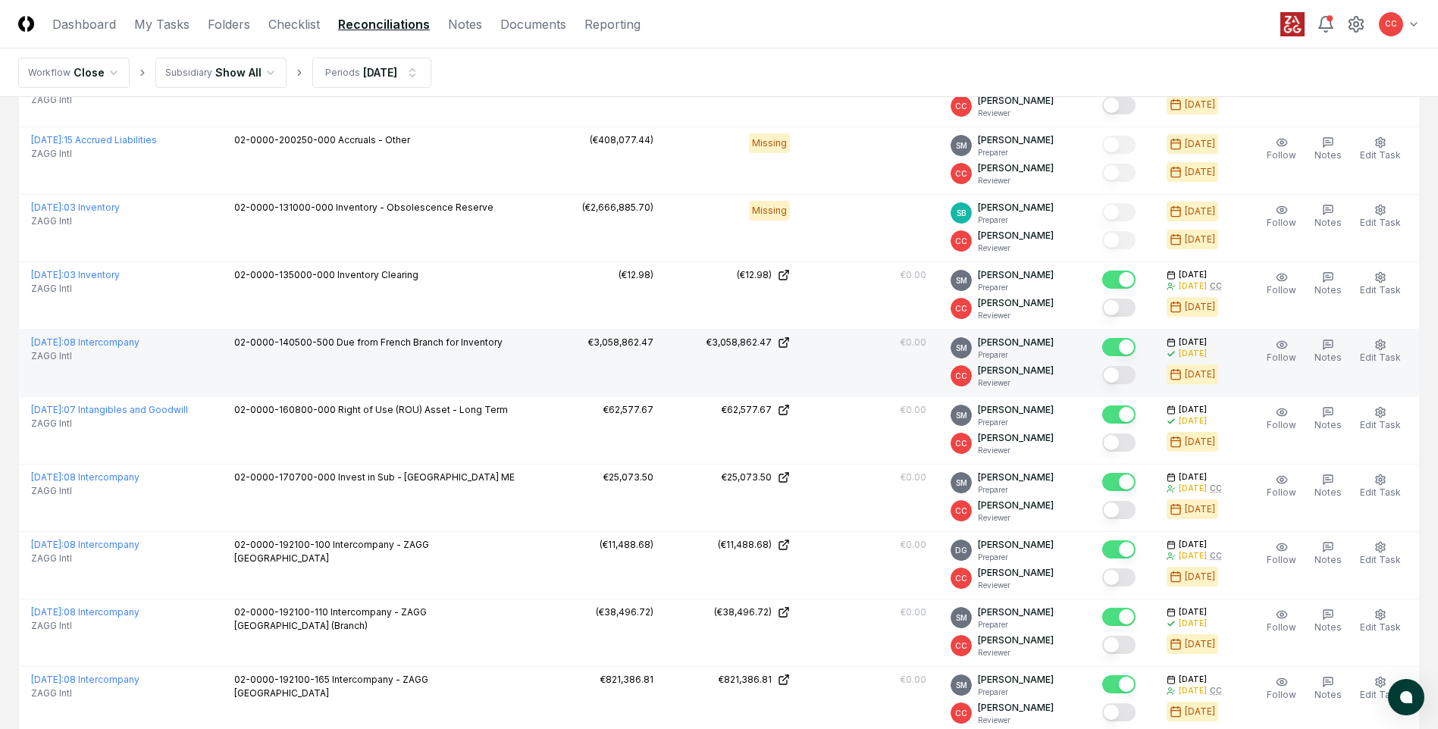
scroll to position [834, 0]
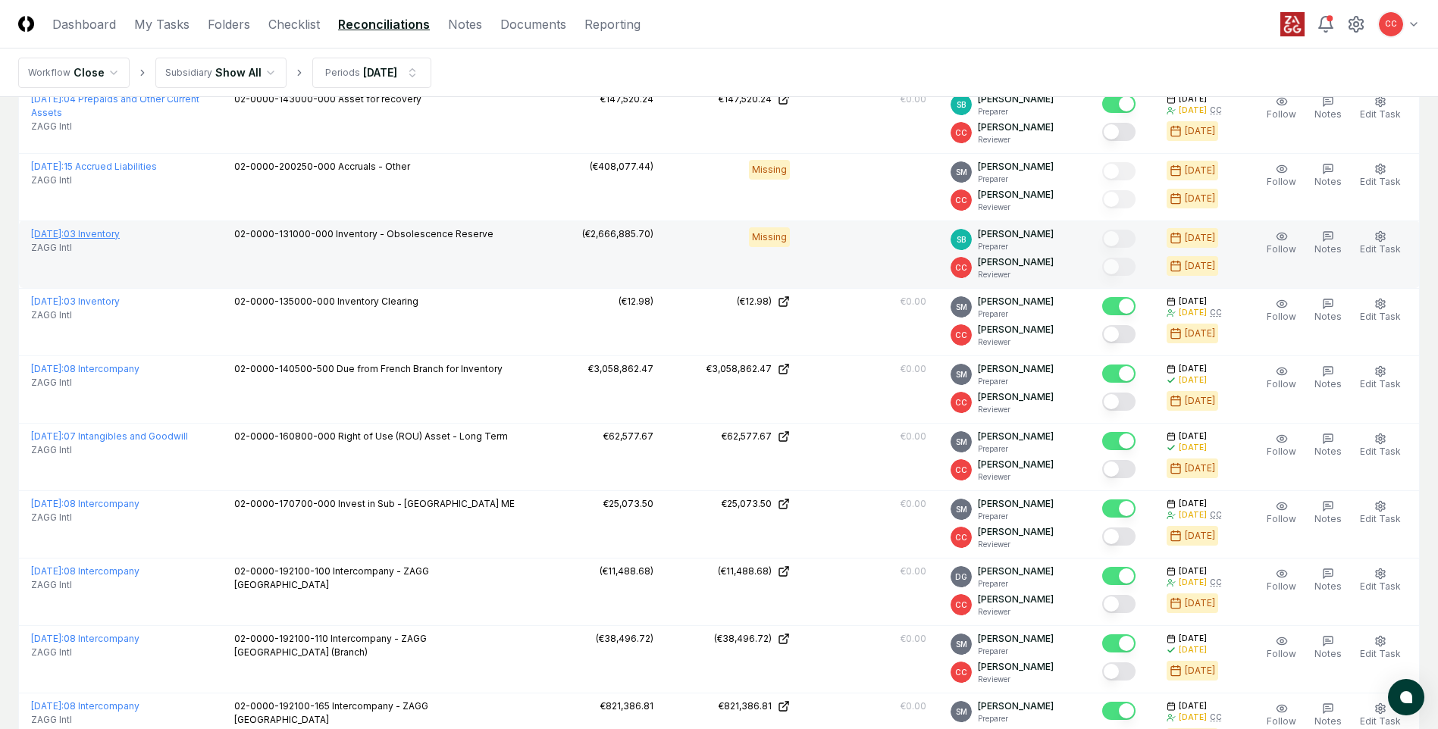
click at [120, 235] on link "[DATE] : 03 Inventory" at bounding box center [75, 233] width 89 height 11
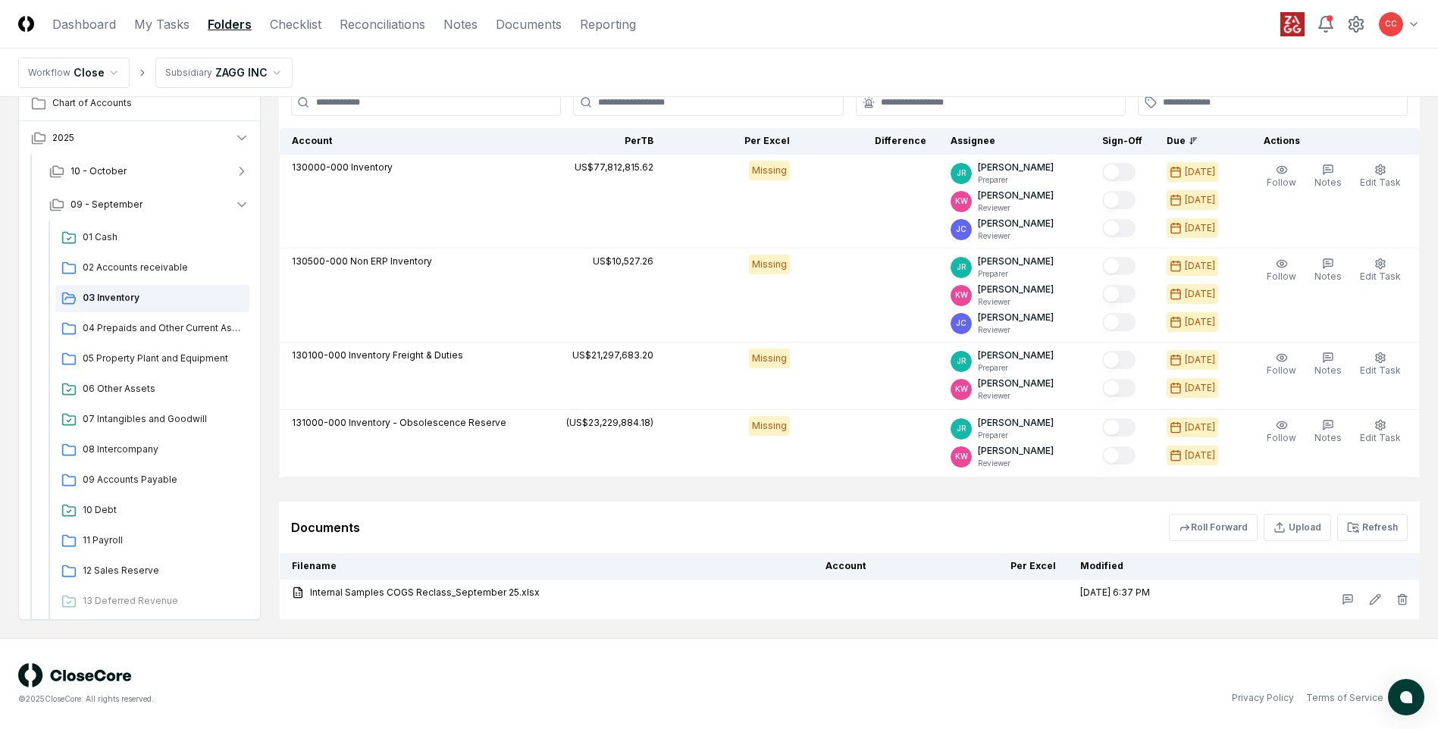
scroll to position [1814, 0]
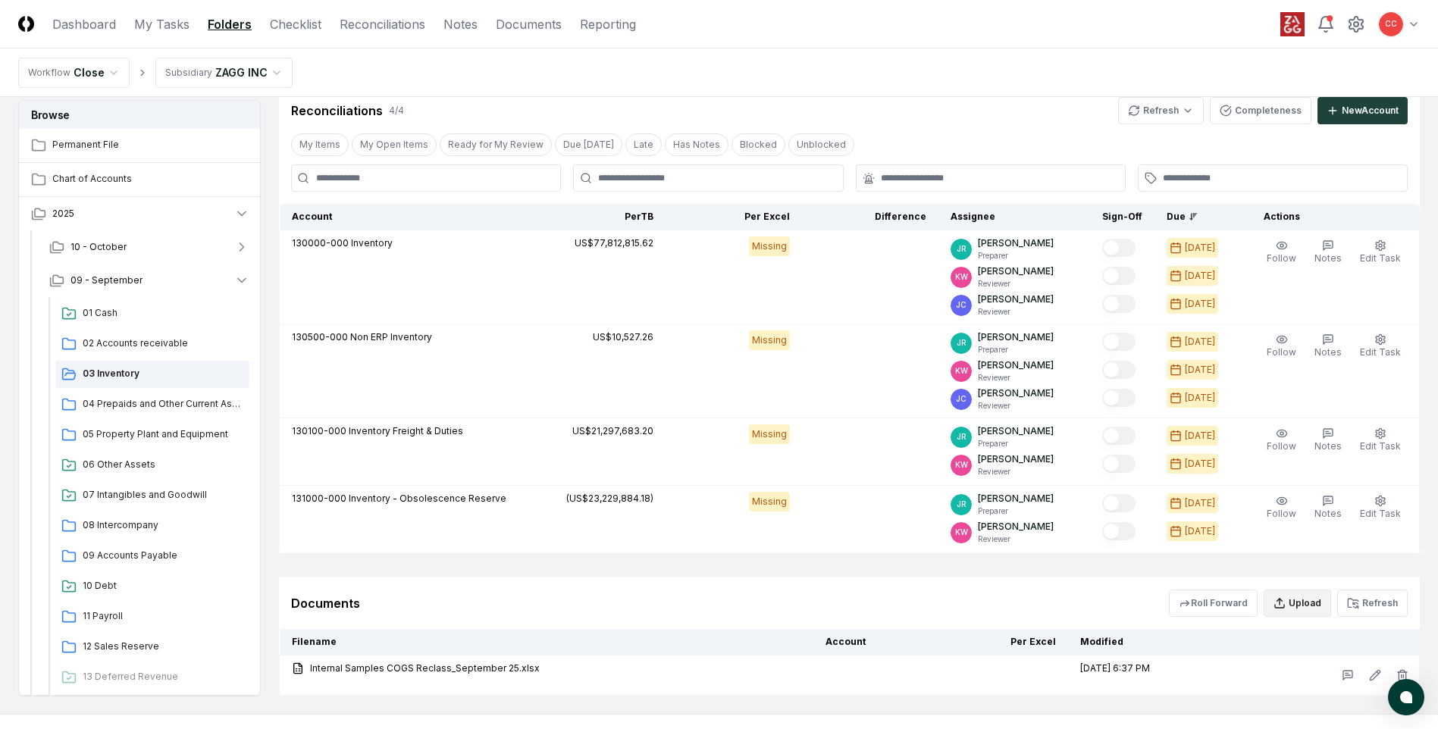
click at [1307, 607] on button "Upload" at bounding box center [1297, 603] width 67 height 27
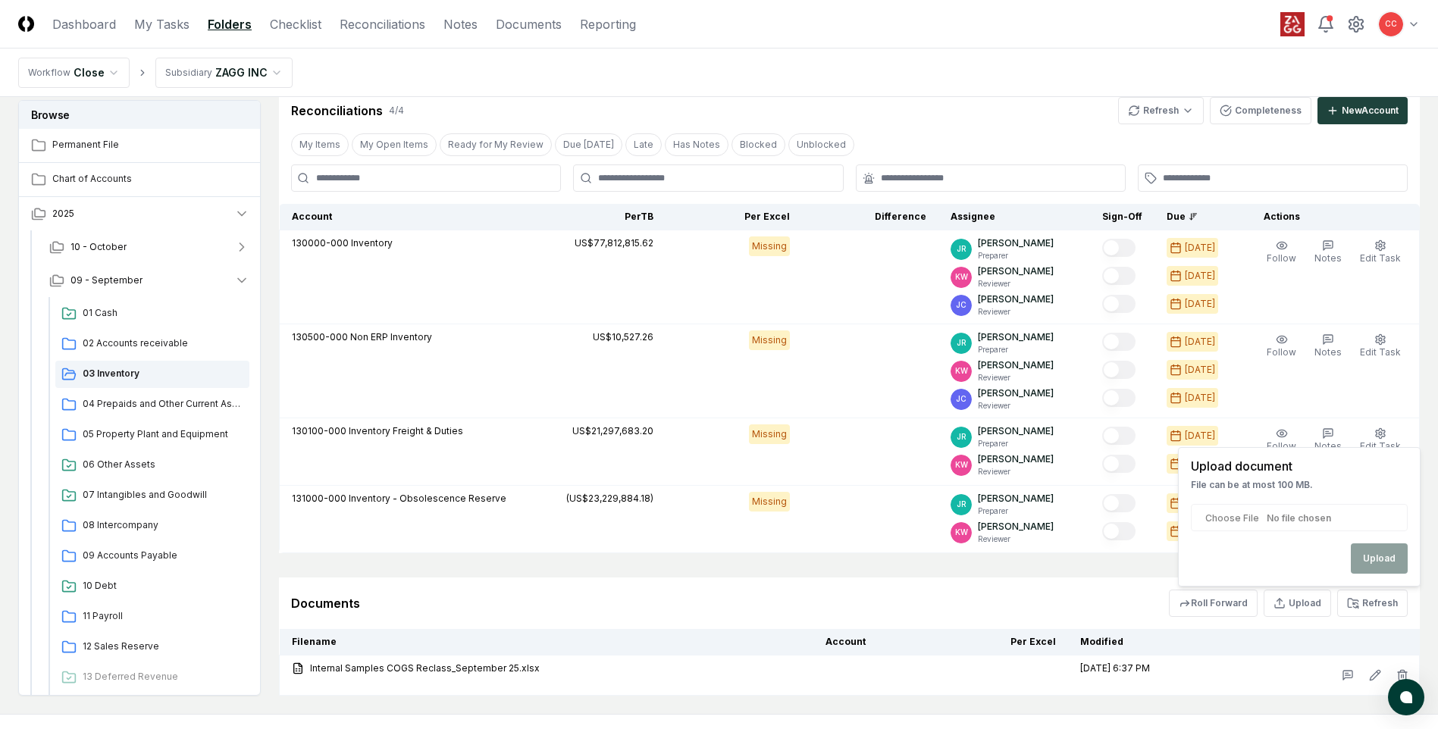
click at [1277, 519] on input "file" at bounding box center [1299, 517] width 217 height 27
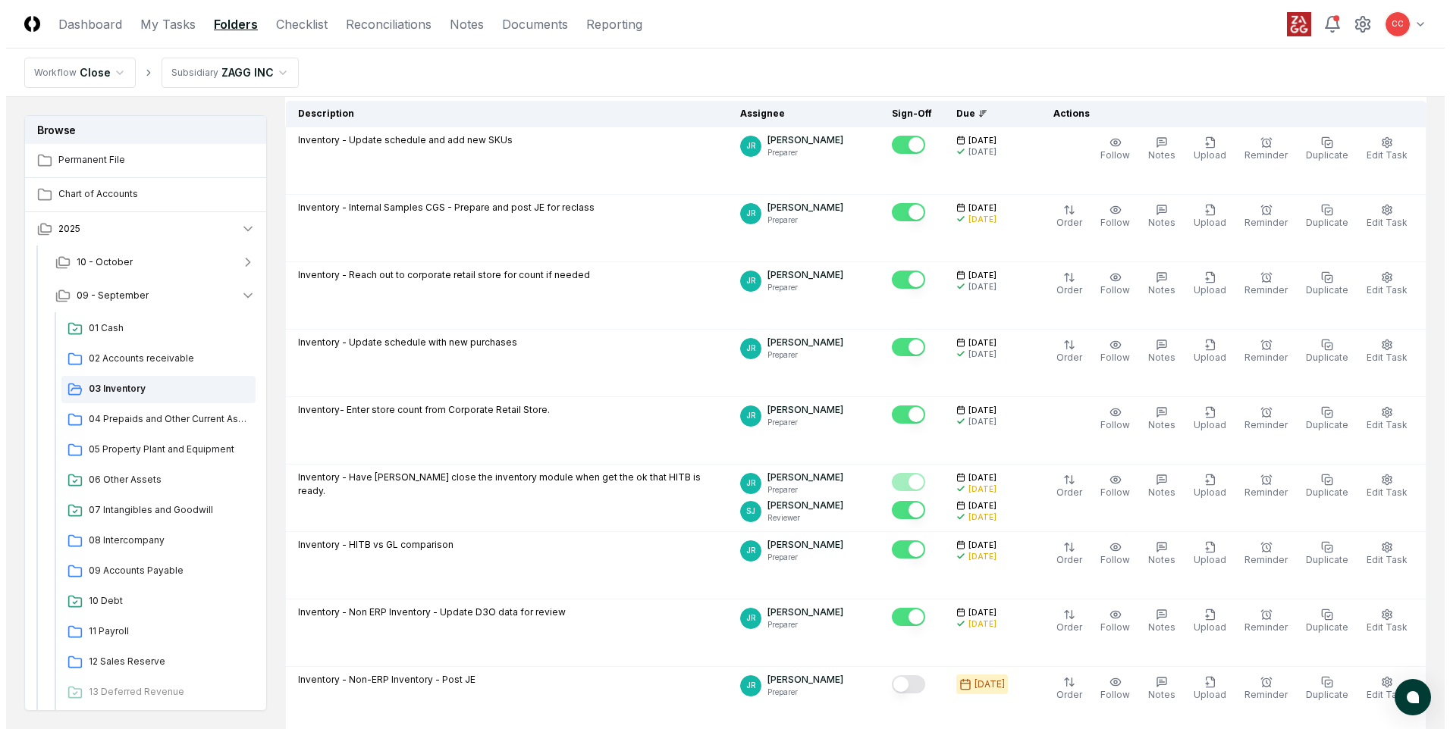
scroll to position [71, 0]
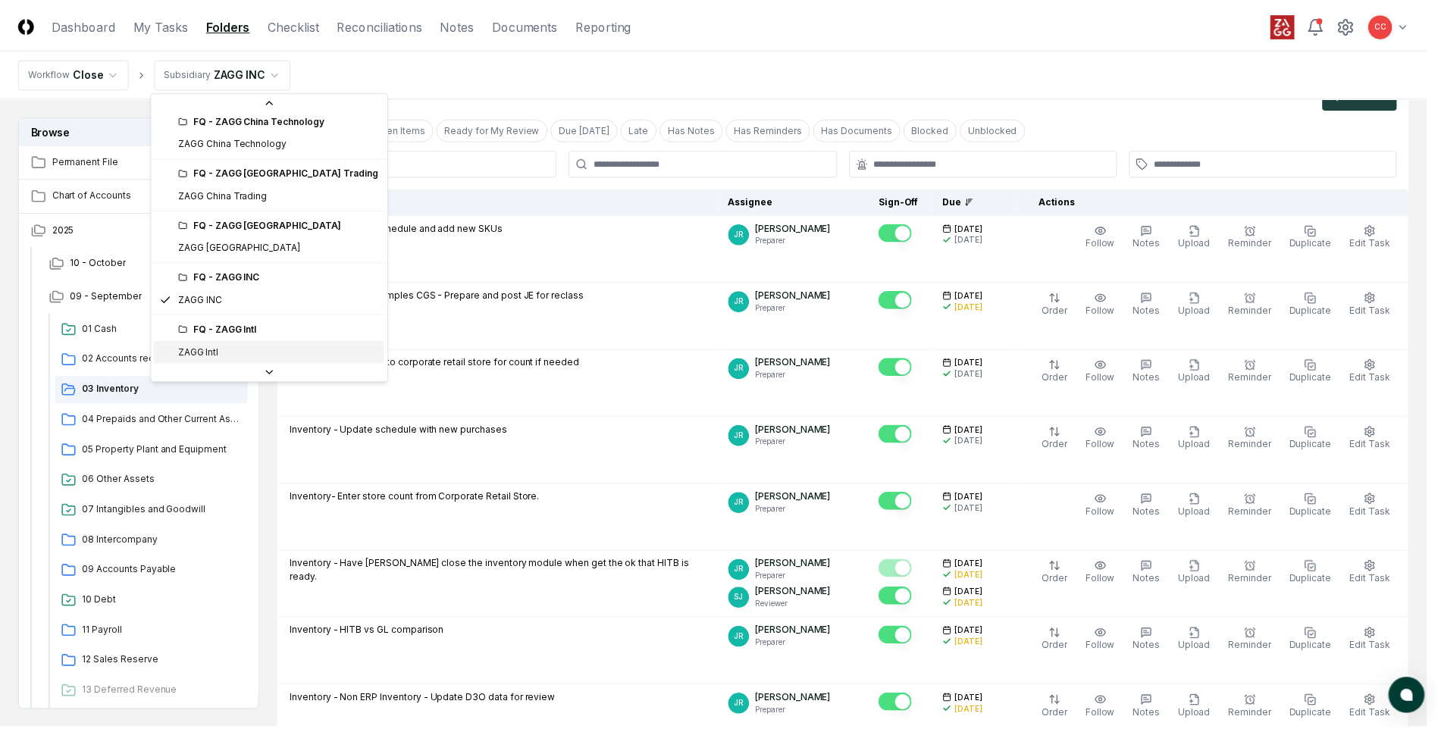
scroll to position [208, 0]
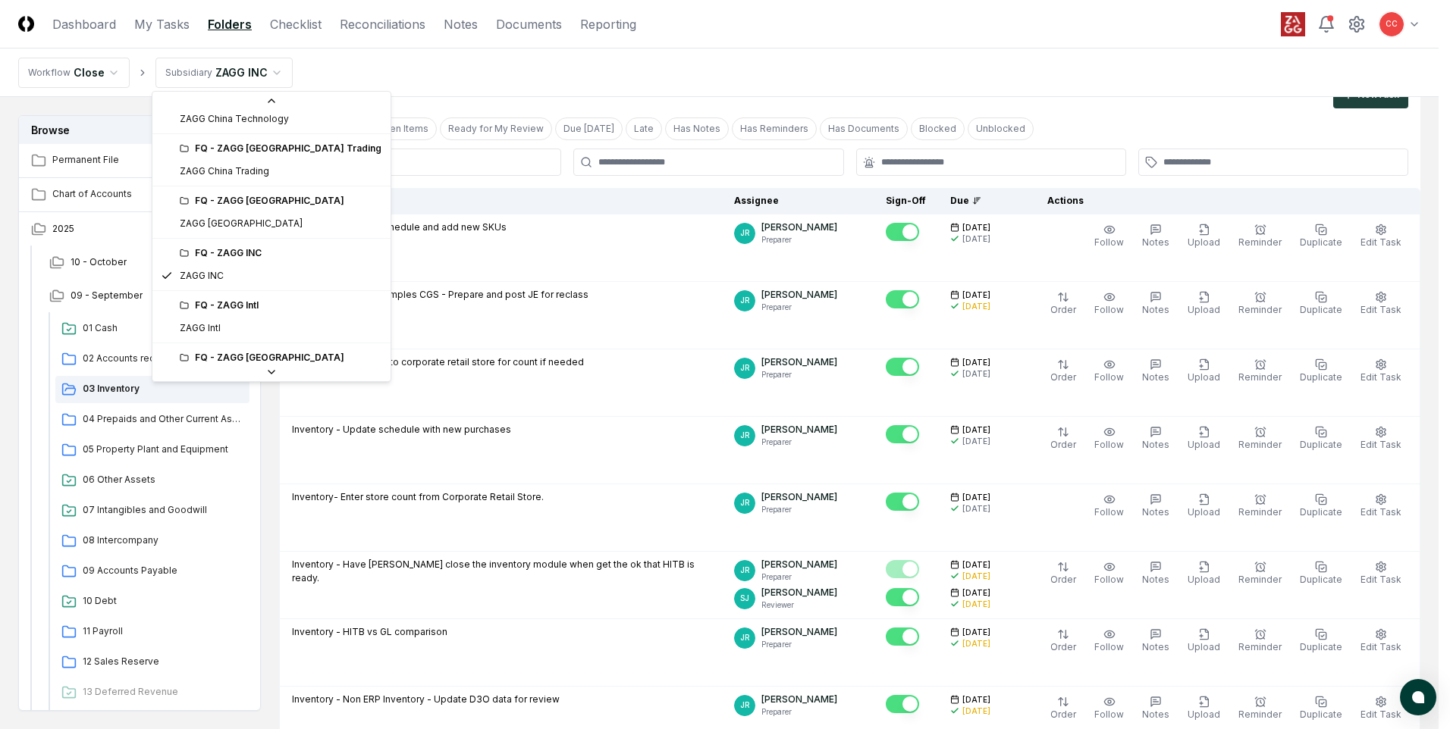
click at [219, 314] on div "FQ - ZAGG Intl" at bounding box center [271, 305] width 232 height 23
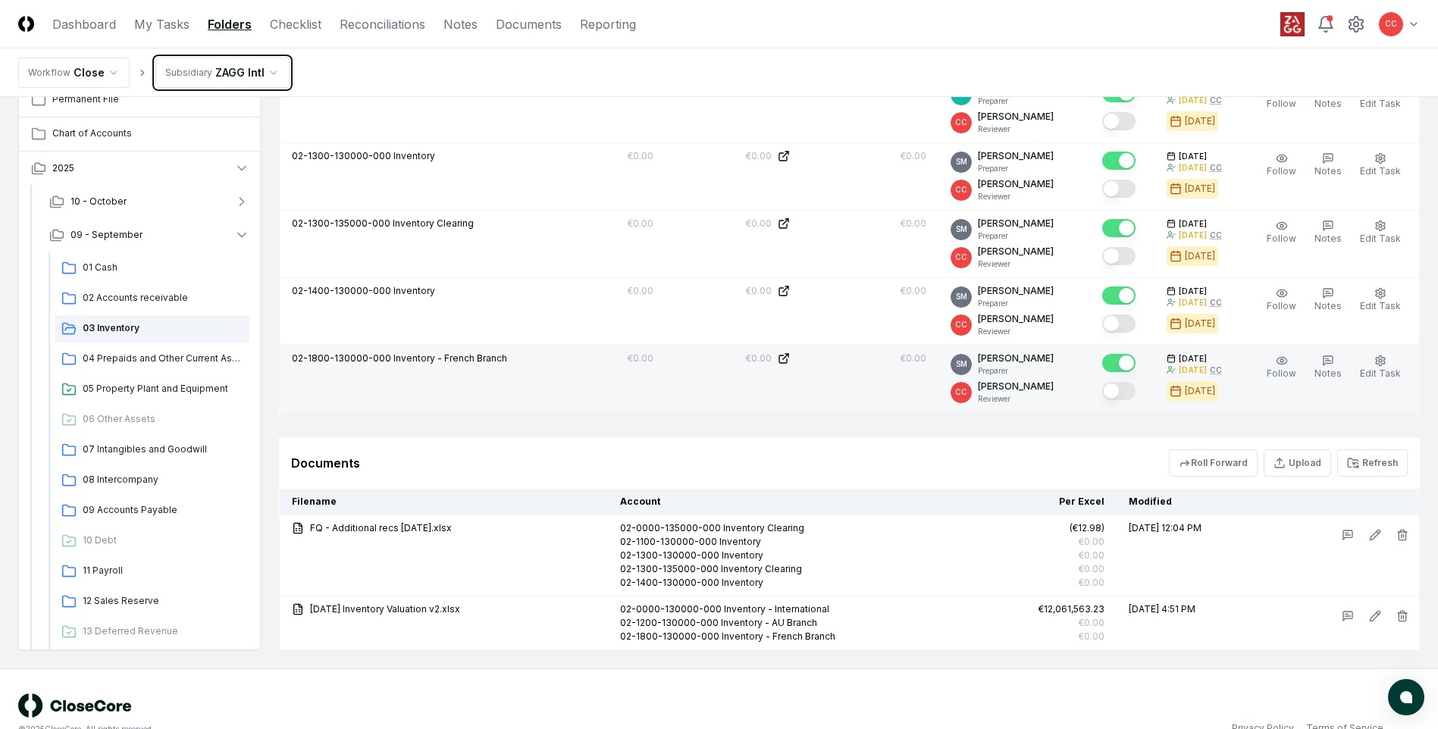
scroll to position [1084, 0]
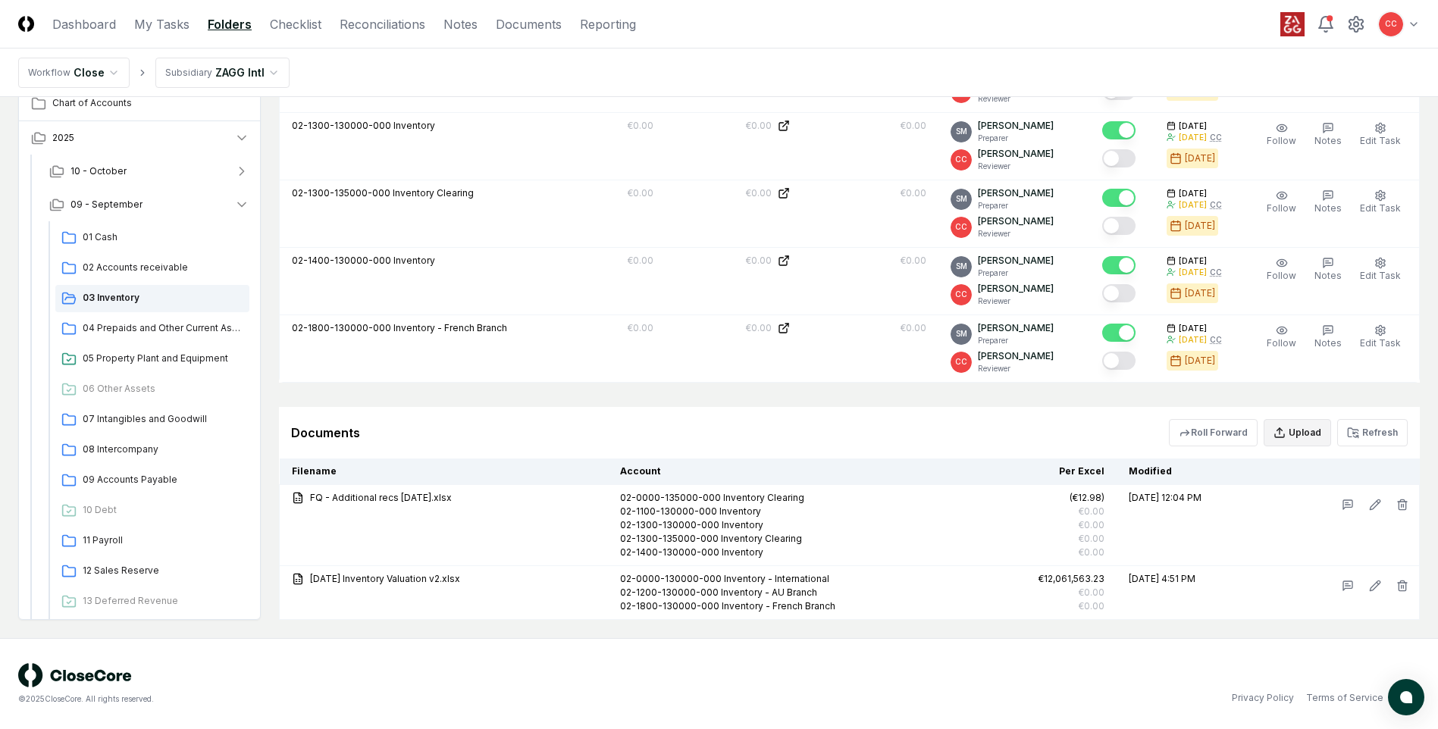
click at [1308, 433] on button "Upload" at bounding box center [1297, 432] width 67 height 27
click at [1270, 520] on input "file" at bounding box center [1299, 519] width 217 height 27
type input "**********"
click at [1385, 563] on button "Upload" at bounding box center [1379, 561] width 57 height 30
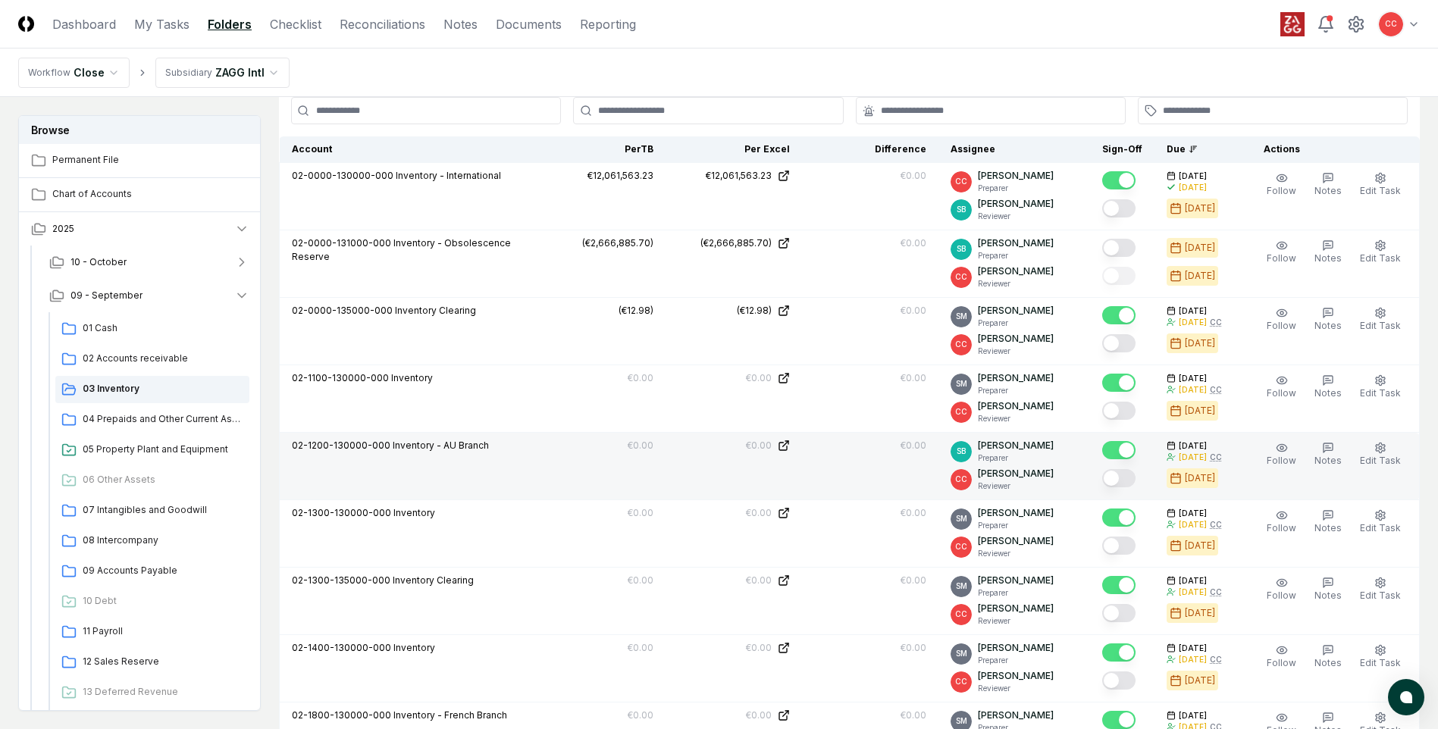
scroll to position [669, 0]
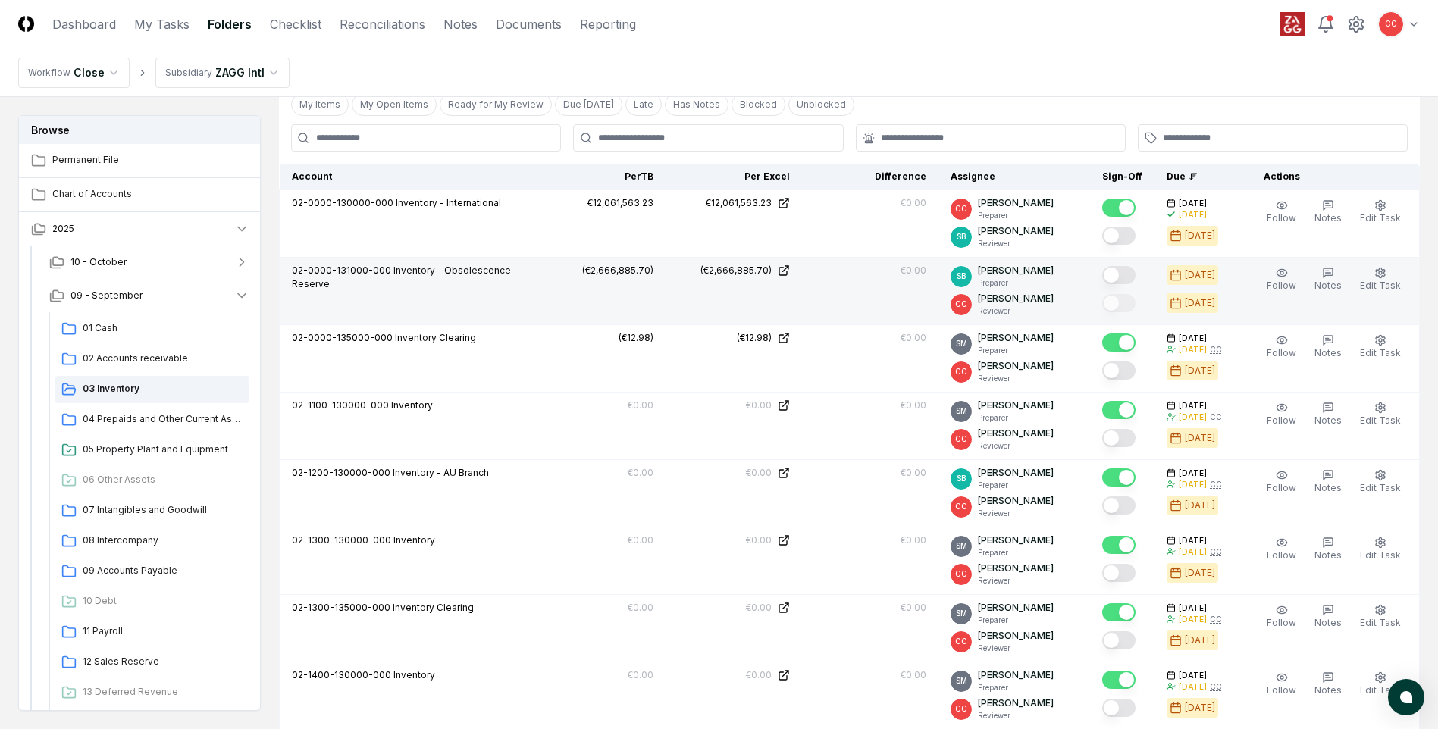
click at [1122, 274] on button "Mark complete" at bounding box center [1118, 275] width 33 height 18
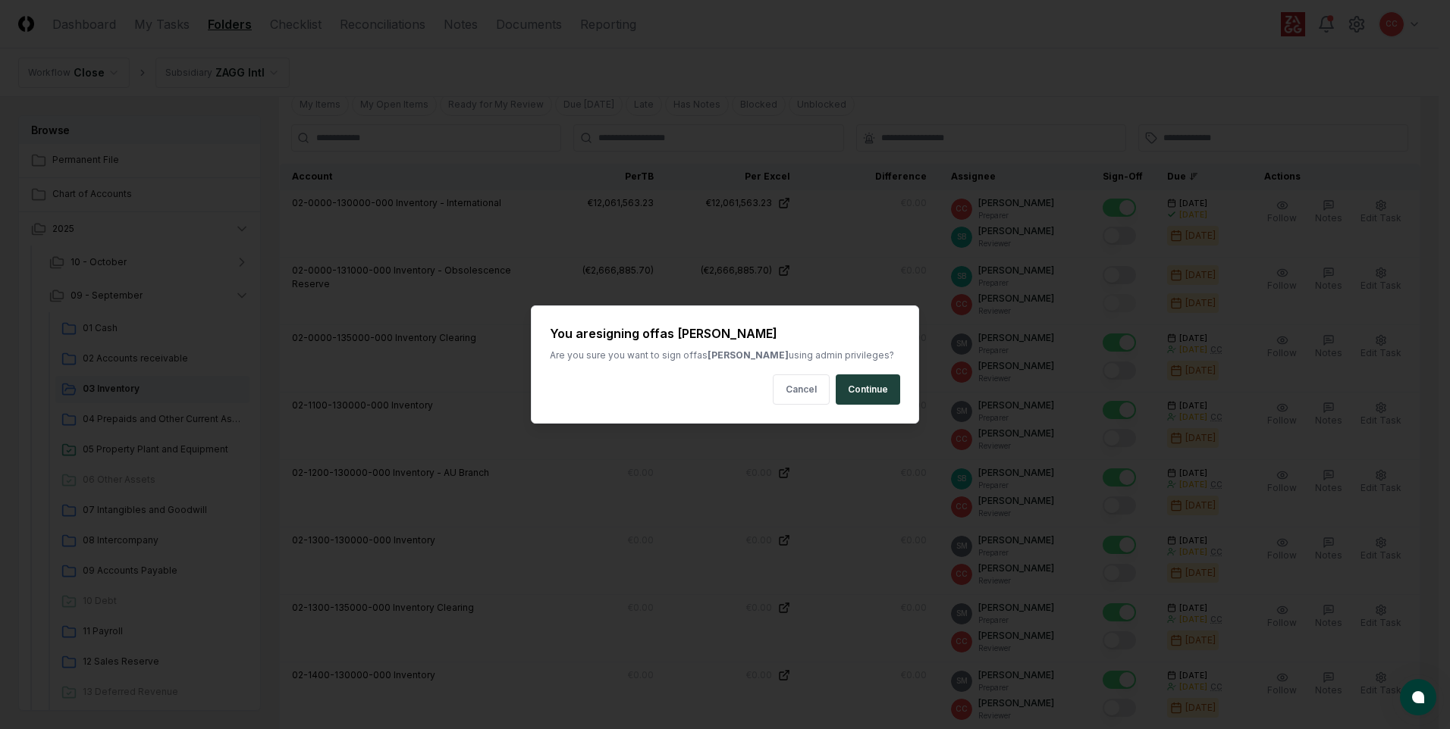
drag, startPoint x: 876, startPoint y: 397, endPoint x: 887, endPoint y: 397, distance: 10.6
click at [878, 397] on button "Continue" at bounding box center [867, 390] width 64 height 30
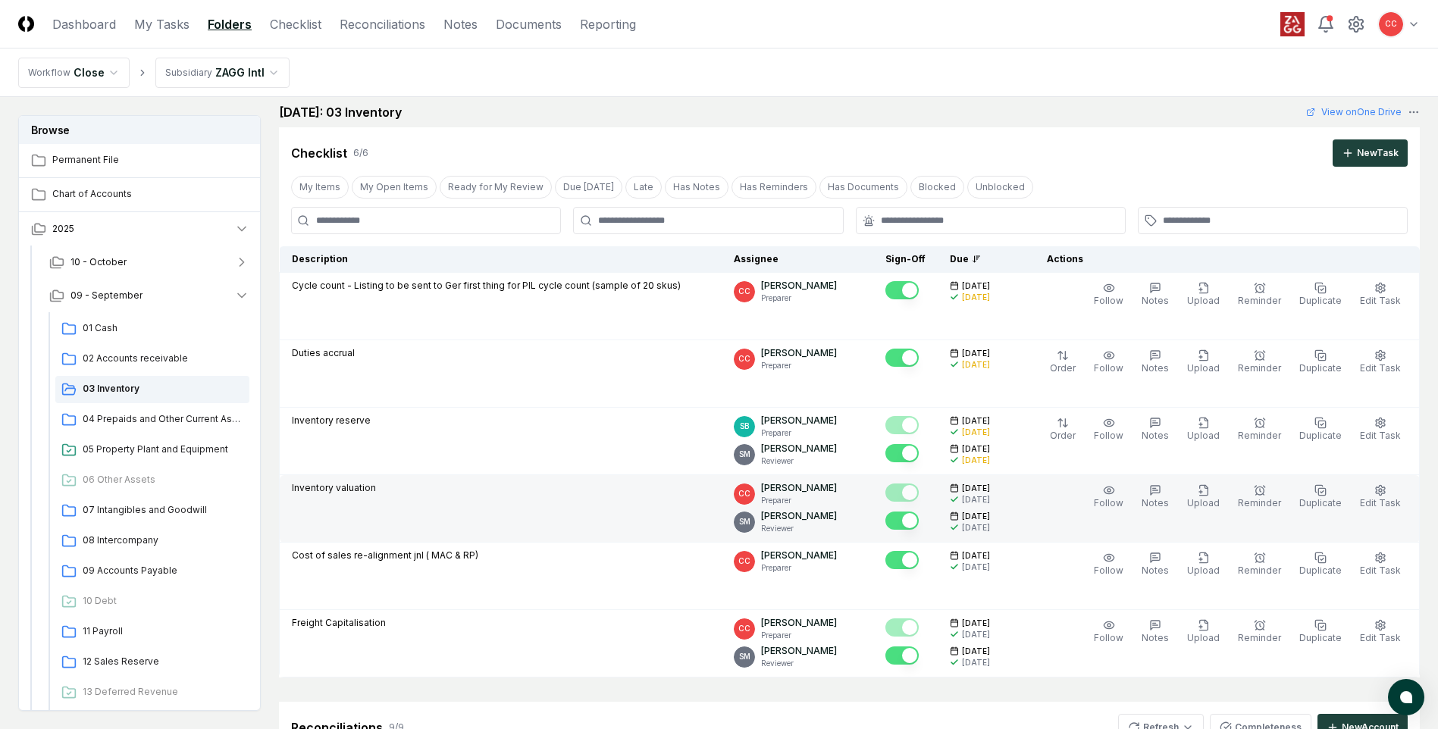
scroll to position [0, 0]
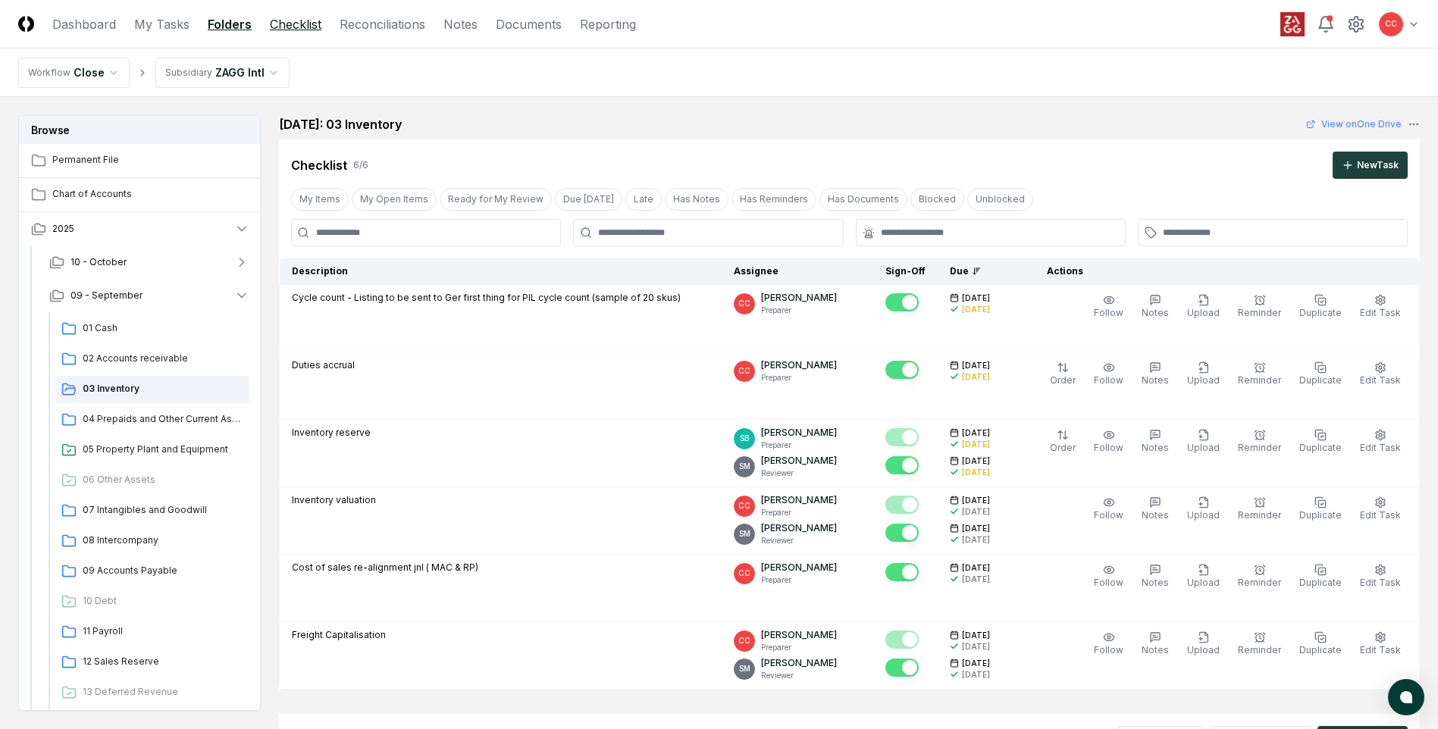
click at [291, 32] on link "Checklist" at bounding box center [296, 24] width 52 height 18
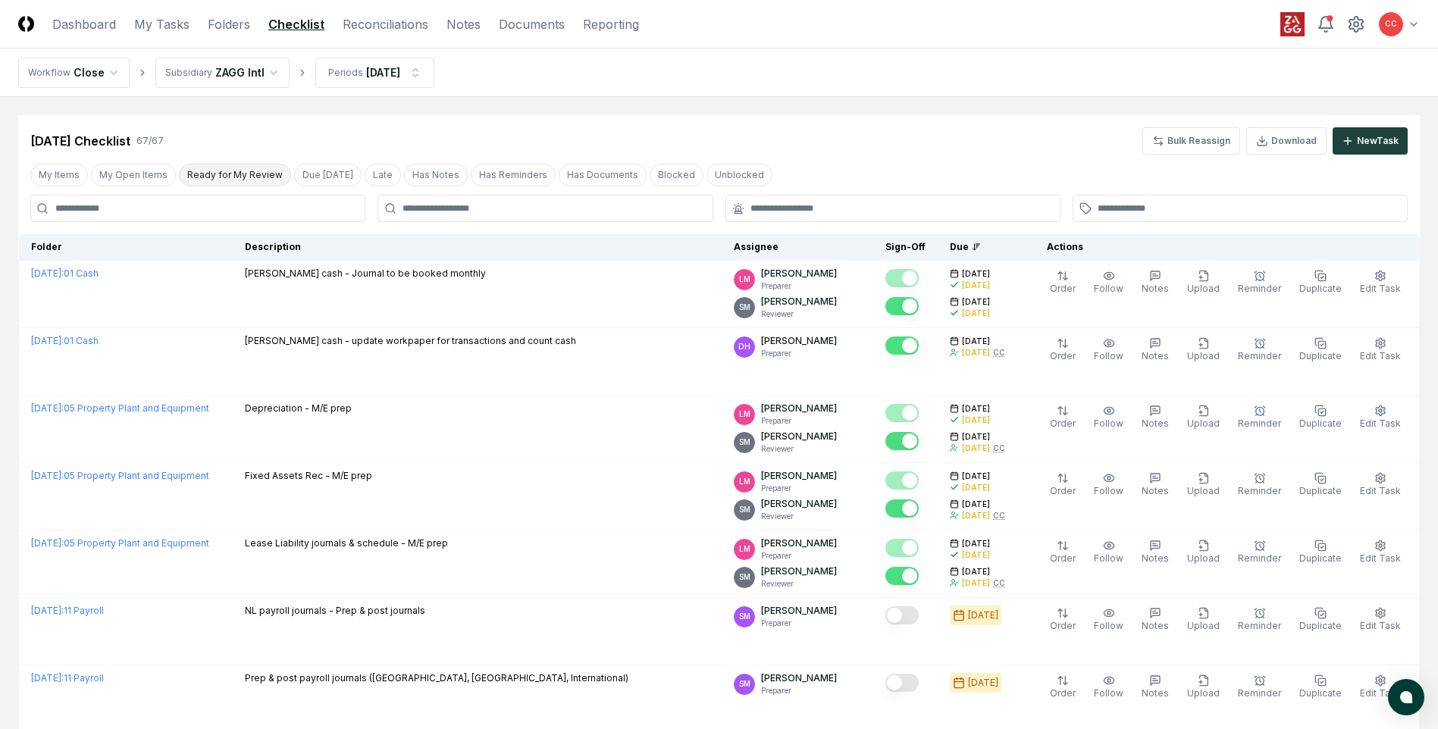
click at [235, 177] on button "Ready for My Review" at bounding box center [235, 175] width 112 height 23
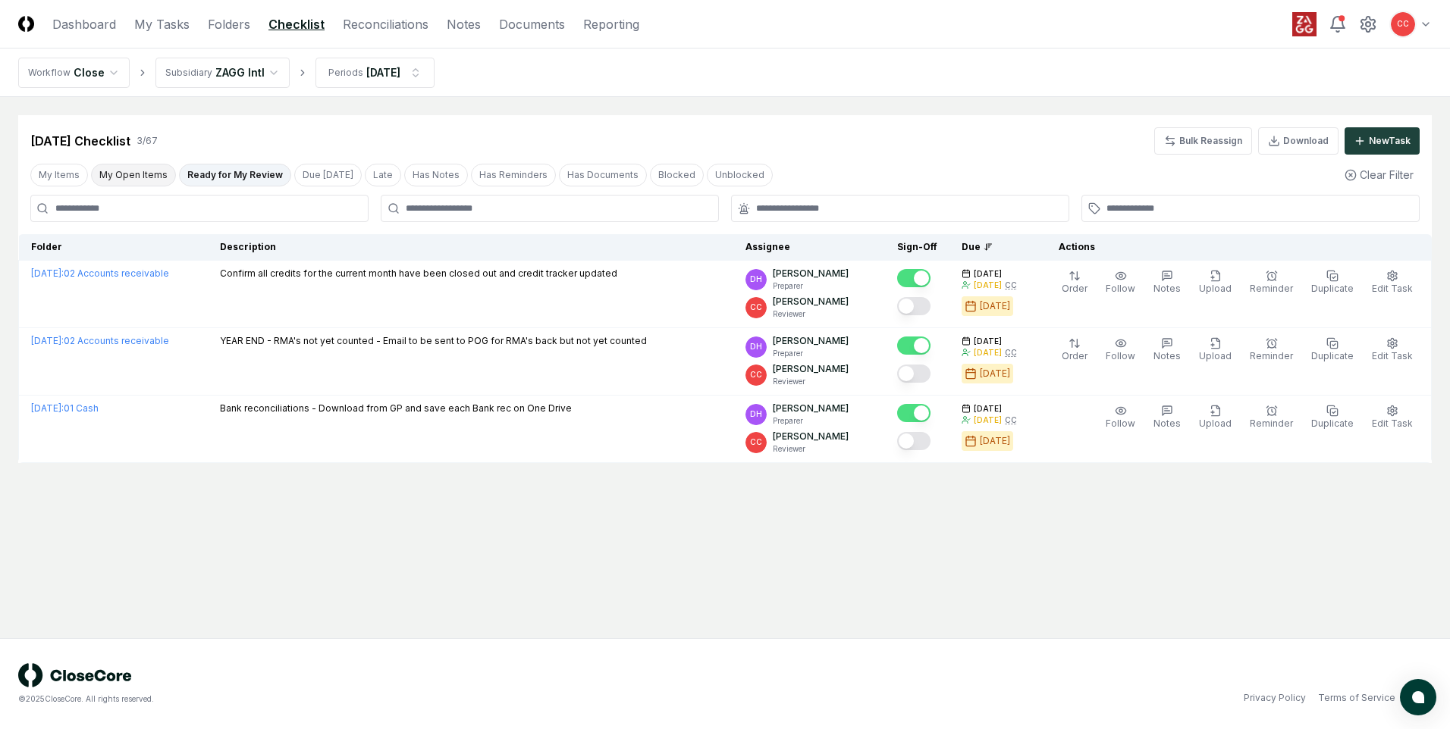
click at [122, 183] on button "My Open Items" at bounding box center [133, 175] width 85 height 23
click at [271, 75] on html "CloseCore Dashboard My Tasks Folders Checklist Reconciliations Notes Documents …" at bounding box center [725, 364] width 1450 height 729
click at [231, 174] on button "Ready for My Review" at bounding box center [235, 175] width 112 height 23
click at [382, 33] on link "Reconciliations" at bounding box center [386, 24] width 86 height 18
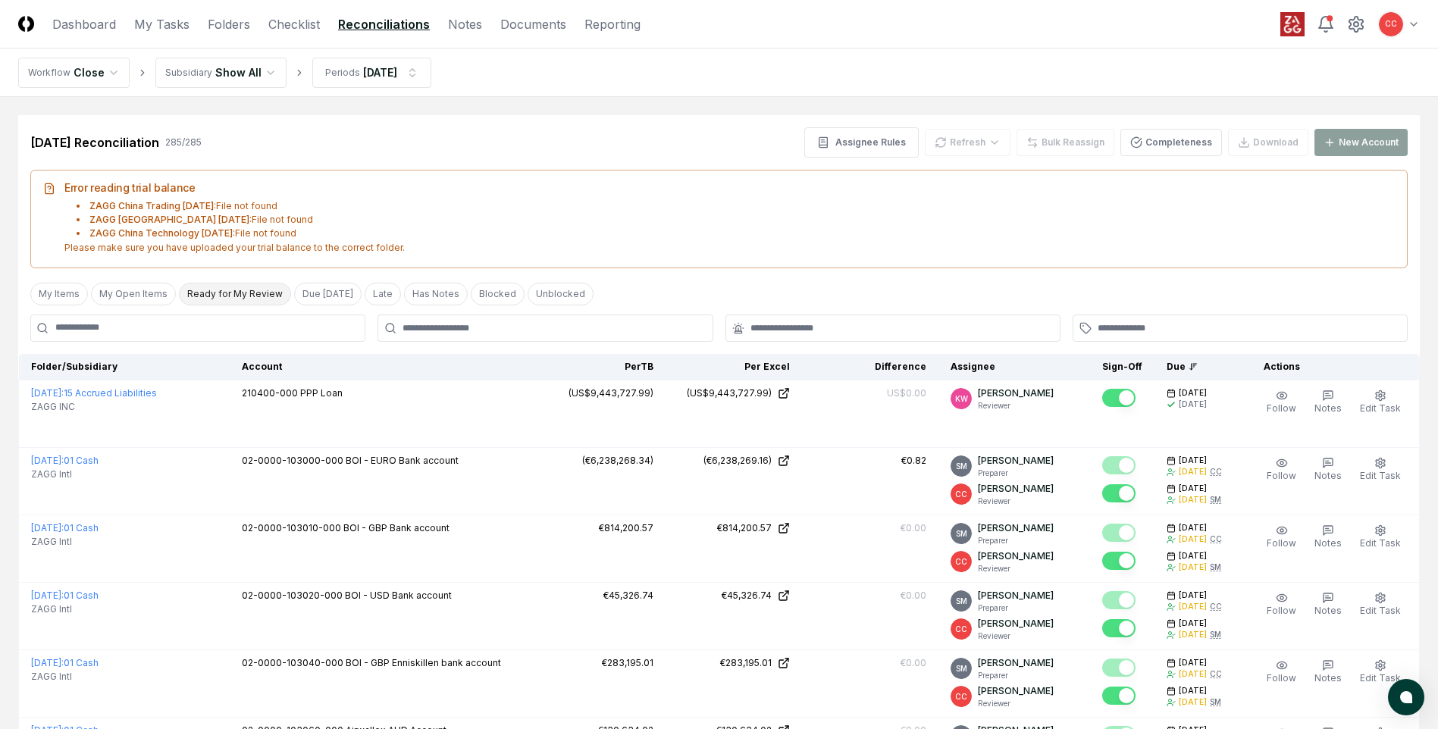
click at [231, 296] on button "Ready for My Review" at bounding box center [235, 294] width 112 height 23
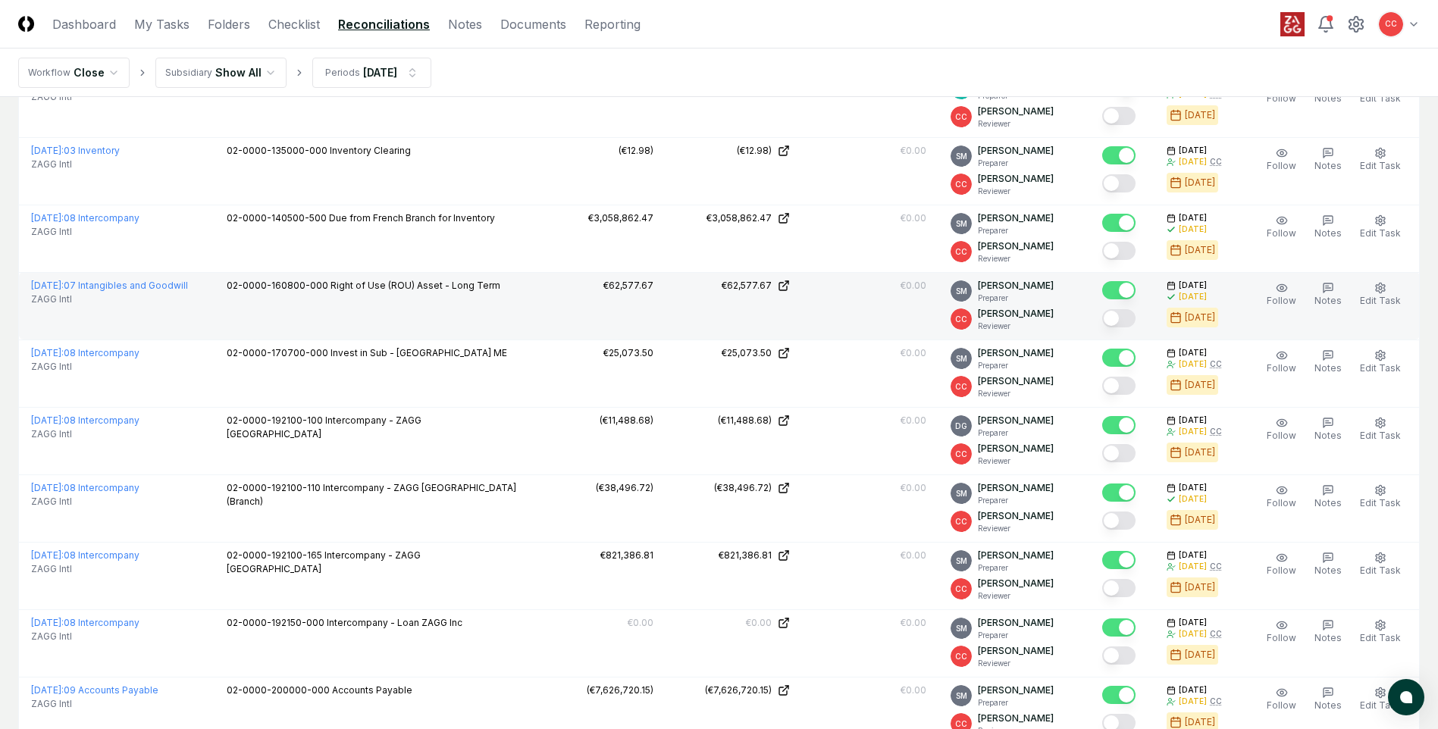
scroll to position [758, 0]
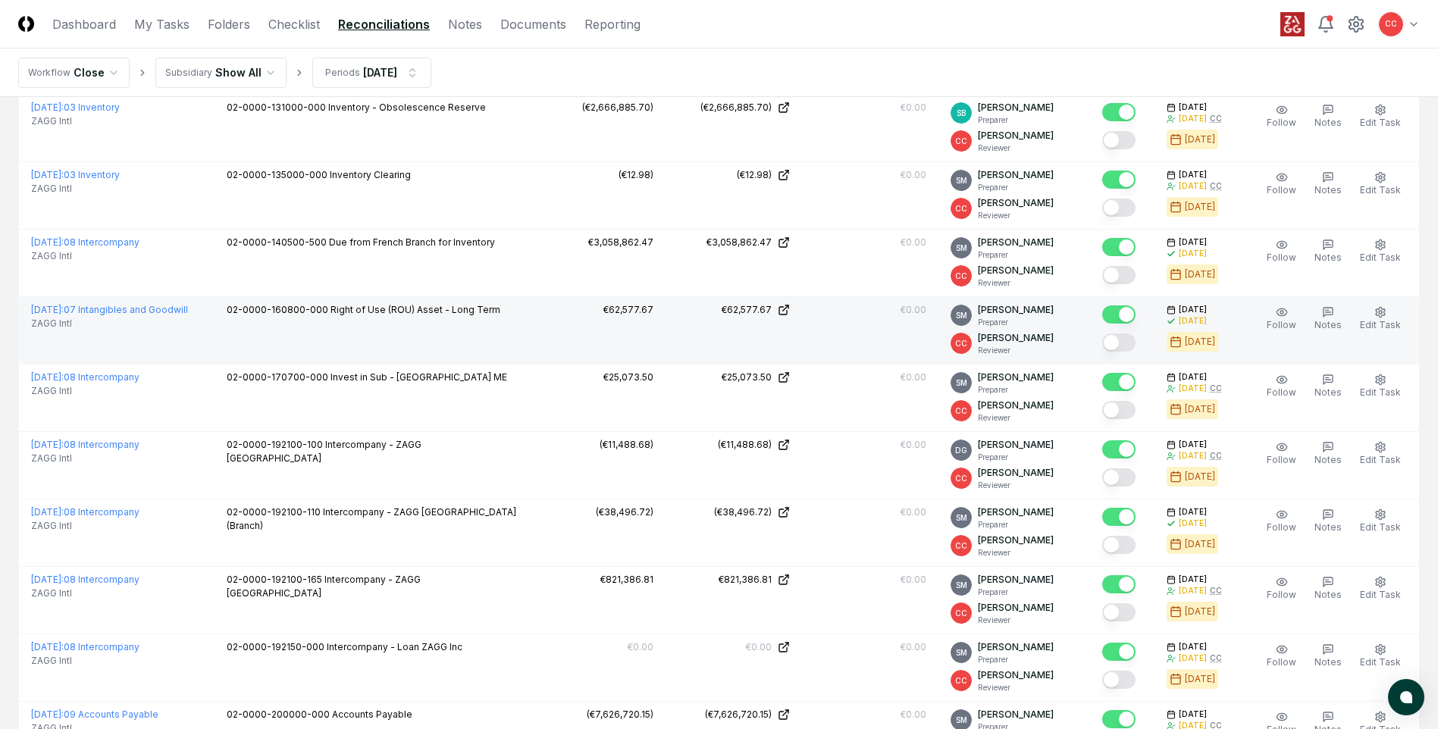
click at [1124, 343] on button "Mark complete" at bounding box center [1118, 343] width 33 height 18
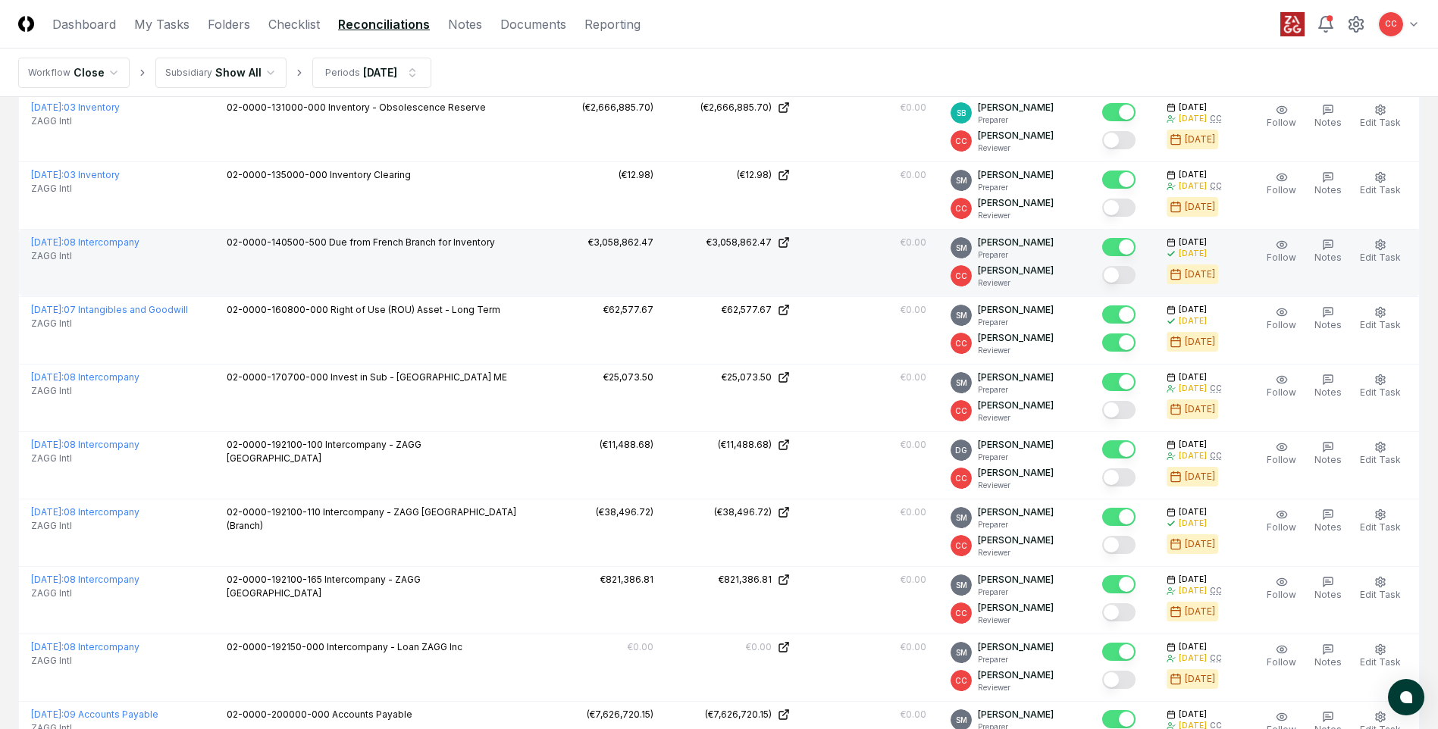
click at [1114, 277] on button "Mark complete" at bounding box center [1118, 275] width 33 height 18
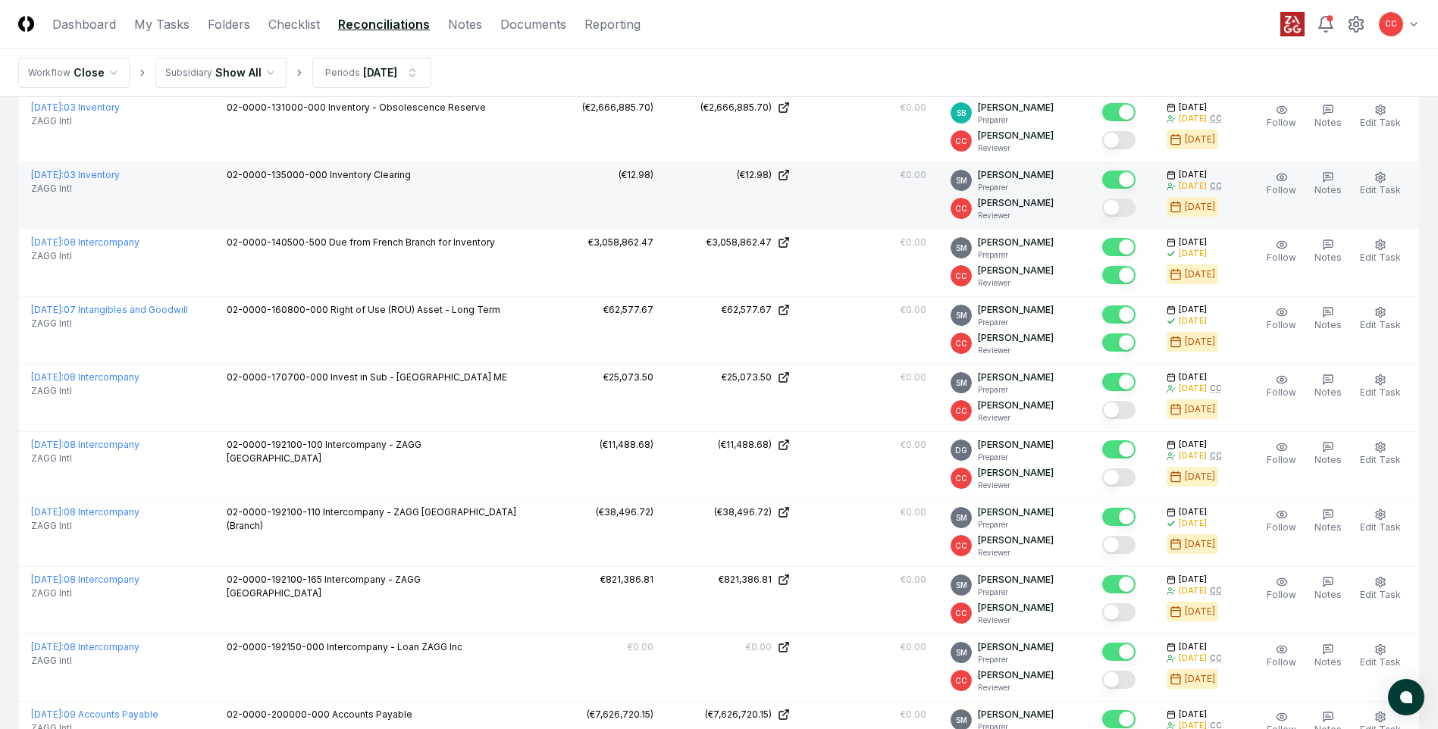
click at [1114, 209] on button "Mark complete" at bounding box center [1118, 208] width 33 height 18
click at [1130, 213] on button "Mark complete" at bounding box center [1118, 208] width 33 height 18
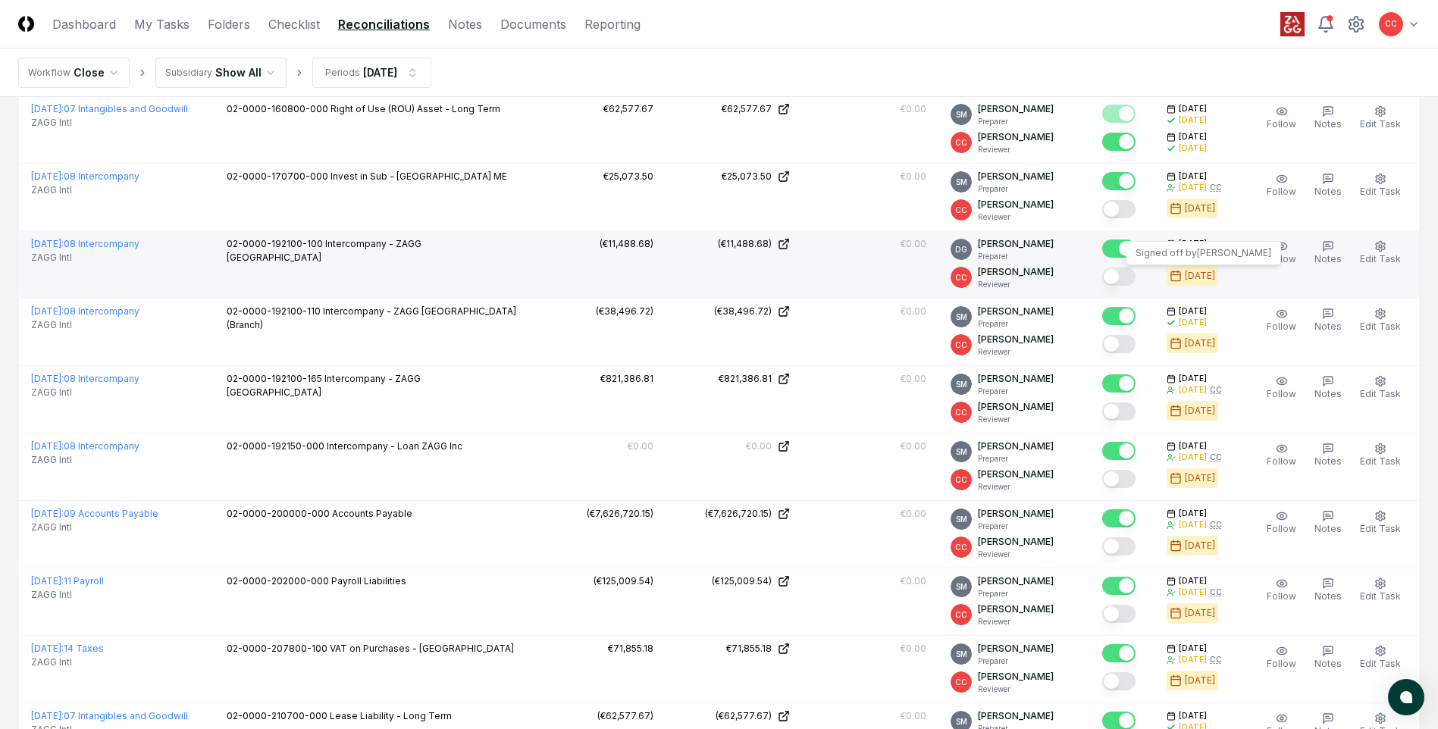
scroll to position [986, 0]
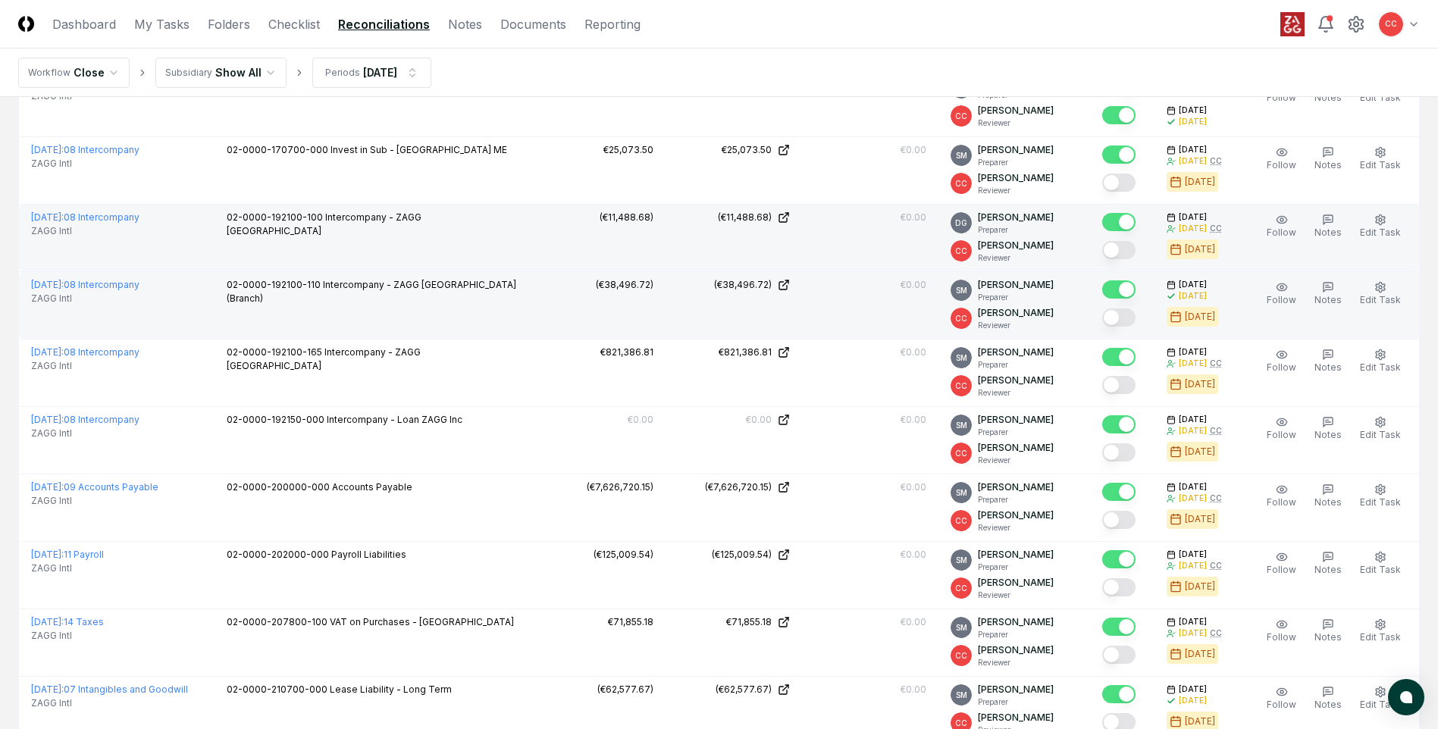
click at [1122, 321] on button "Mark complete" at bounding box center [1118, 318] width 33 height 18
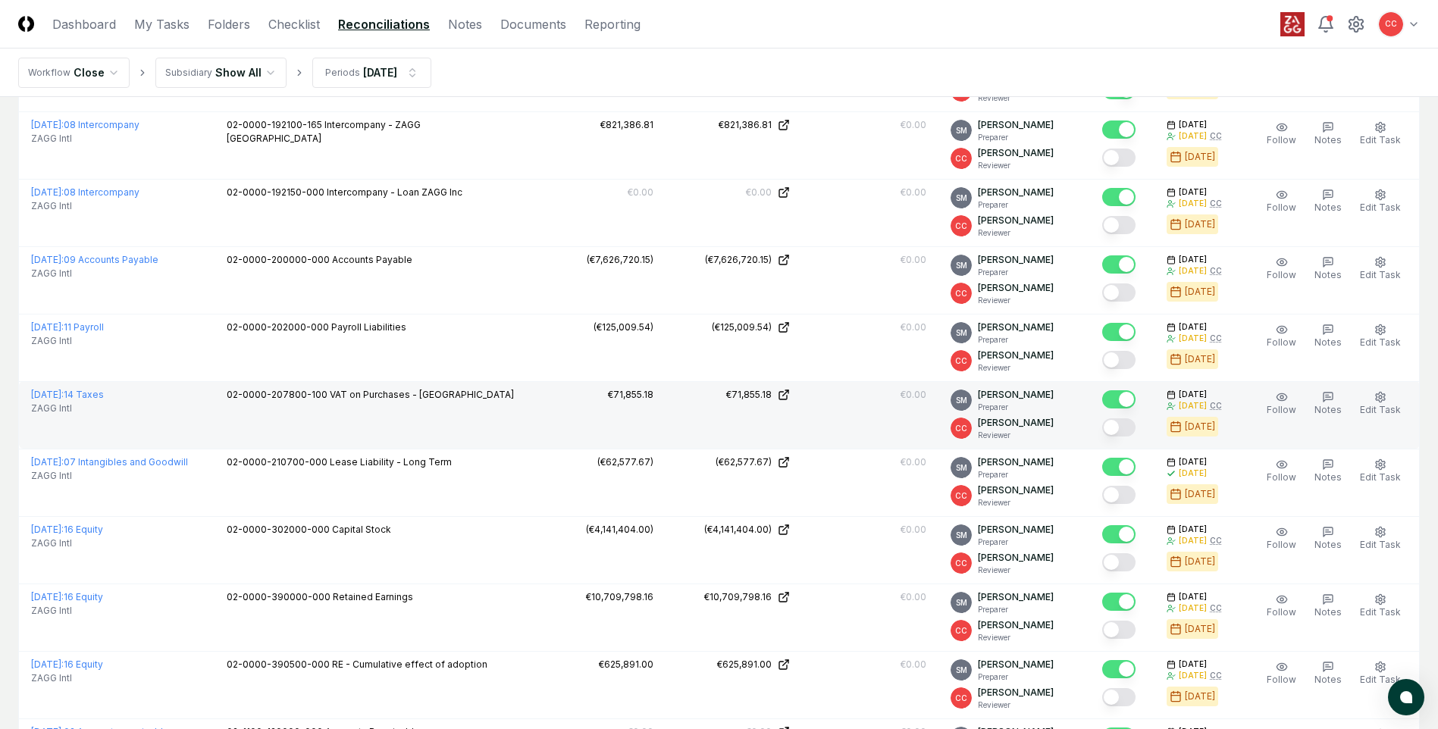
scroll to position [1289, 0]
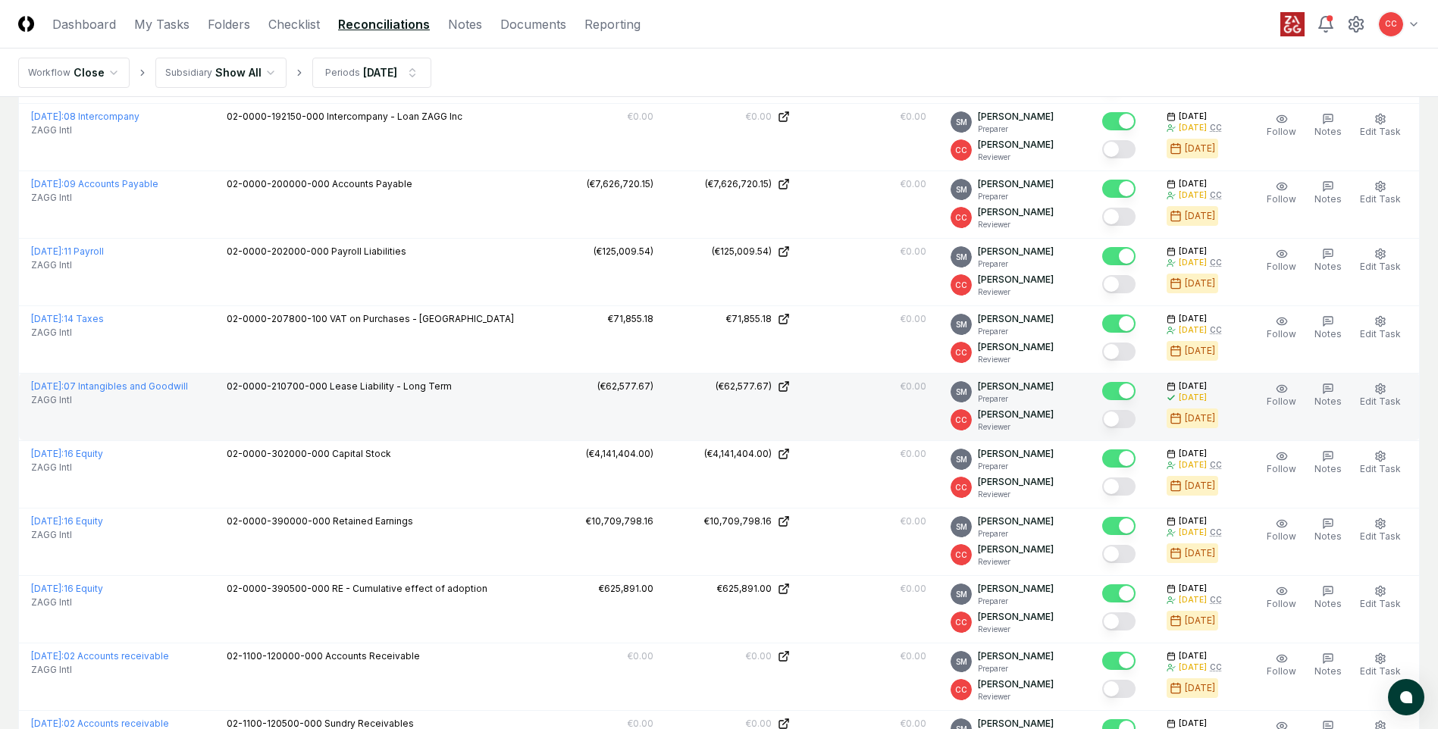
click at [1124, 416] on button "Mark complete" at bounding box center [1118, 419] width 33 height 18
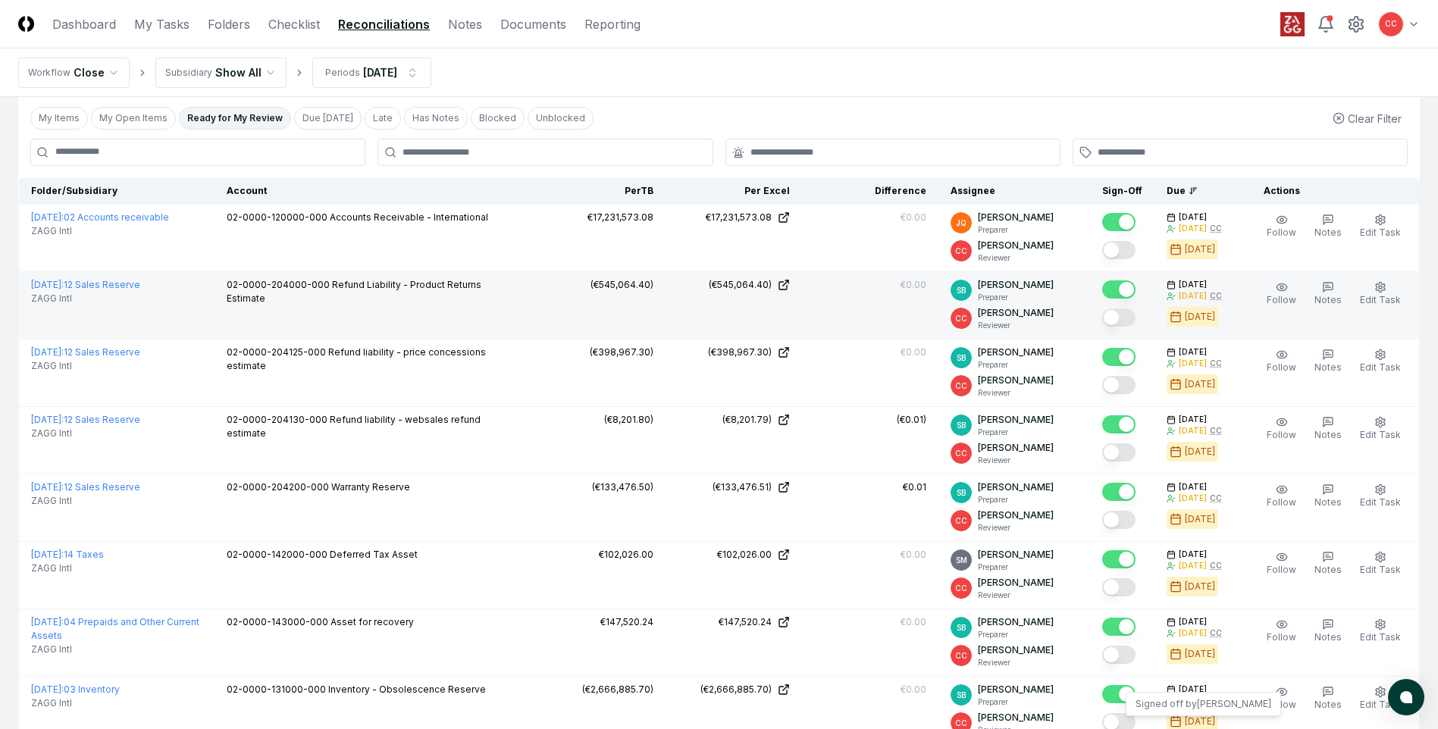
scroll to position [0, 0]
